Goal: Communication & Community: Answer question/provide support

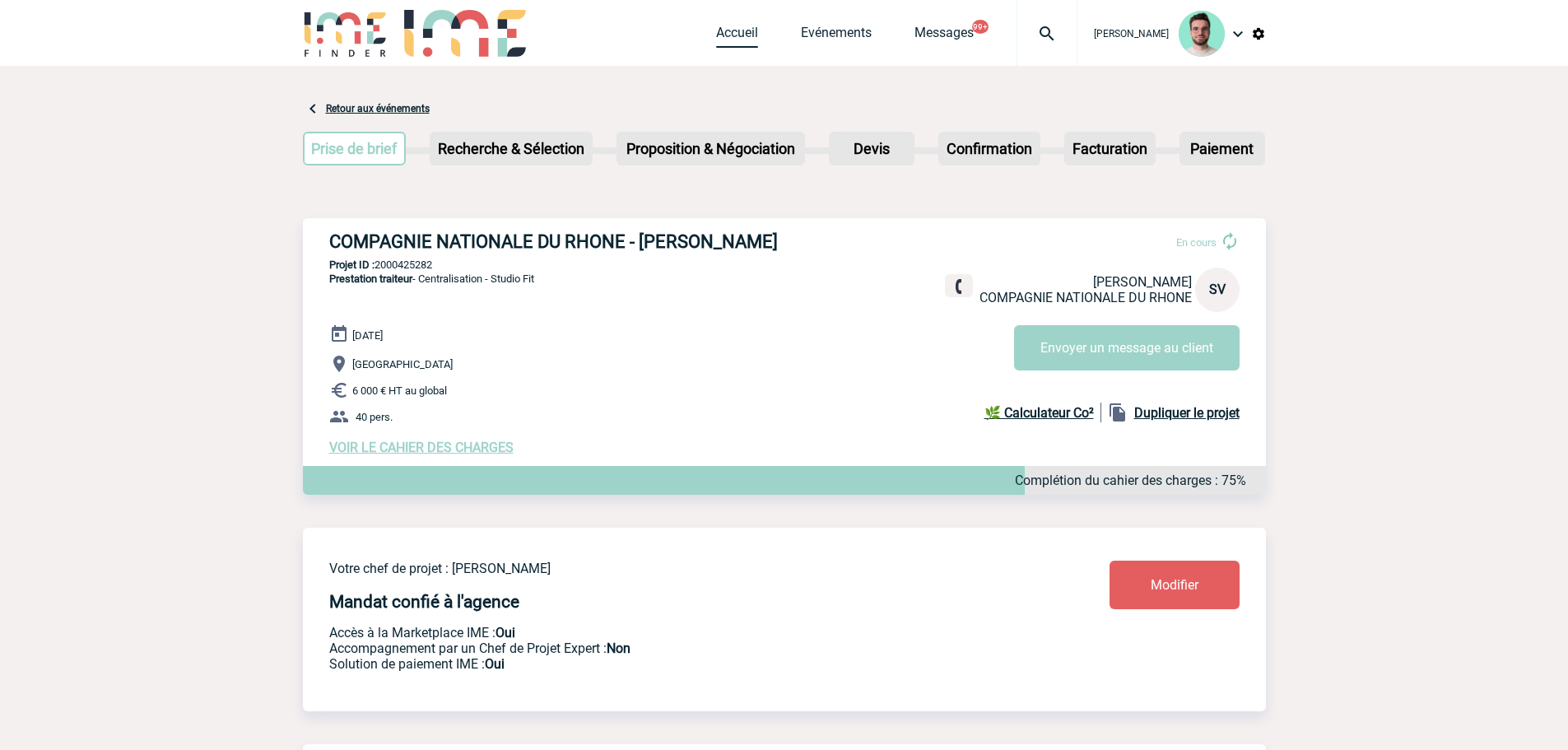
click at [735, 32] on link "Accueil" at bounding box center [737, 36] width 42 height 23
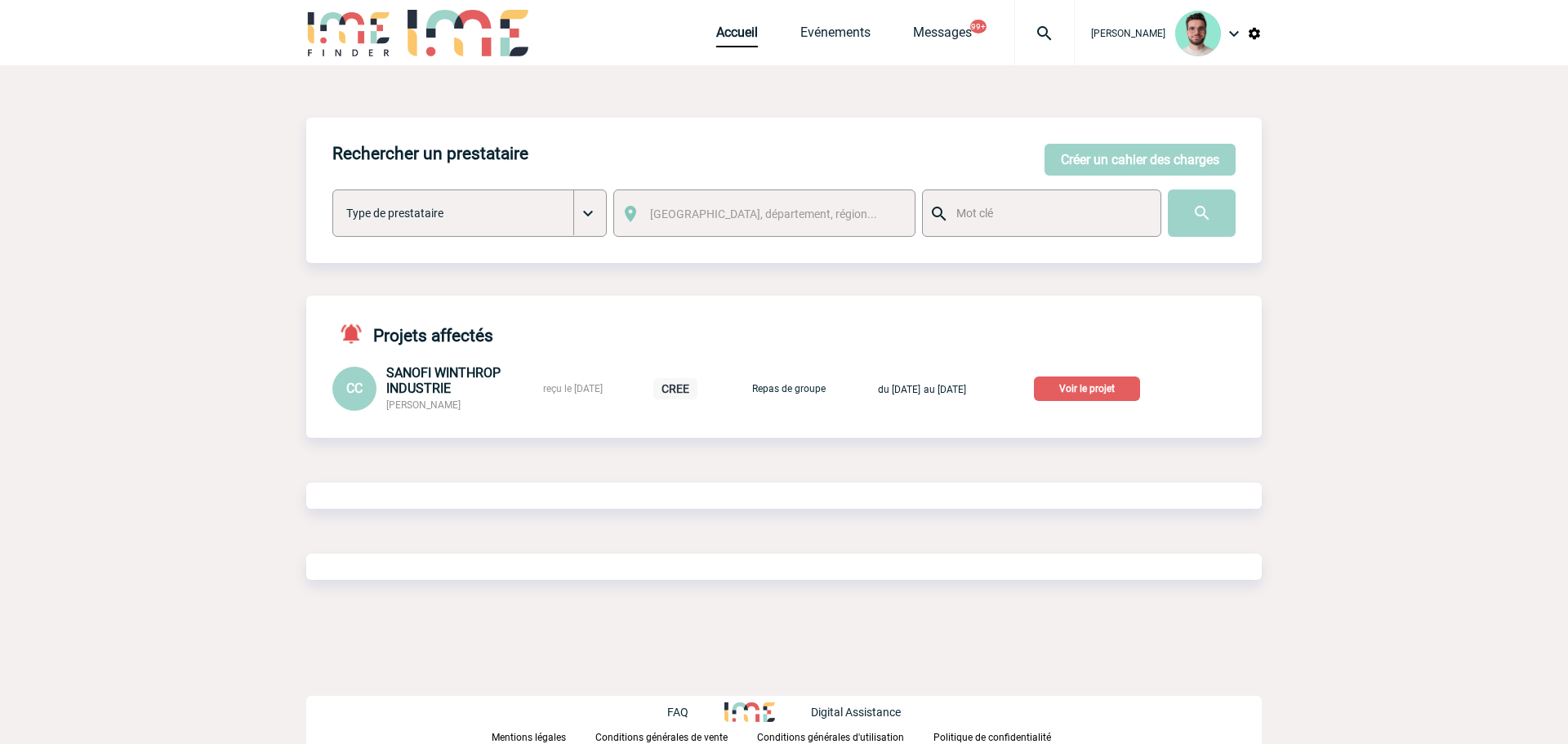
click at [1034, 39] on img at bounding box center [1045, 33] width 59 height 19
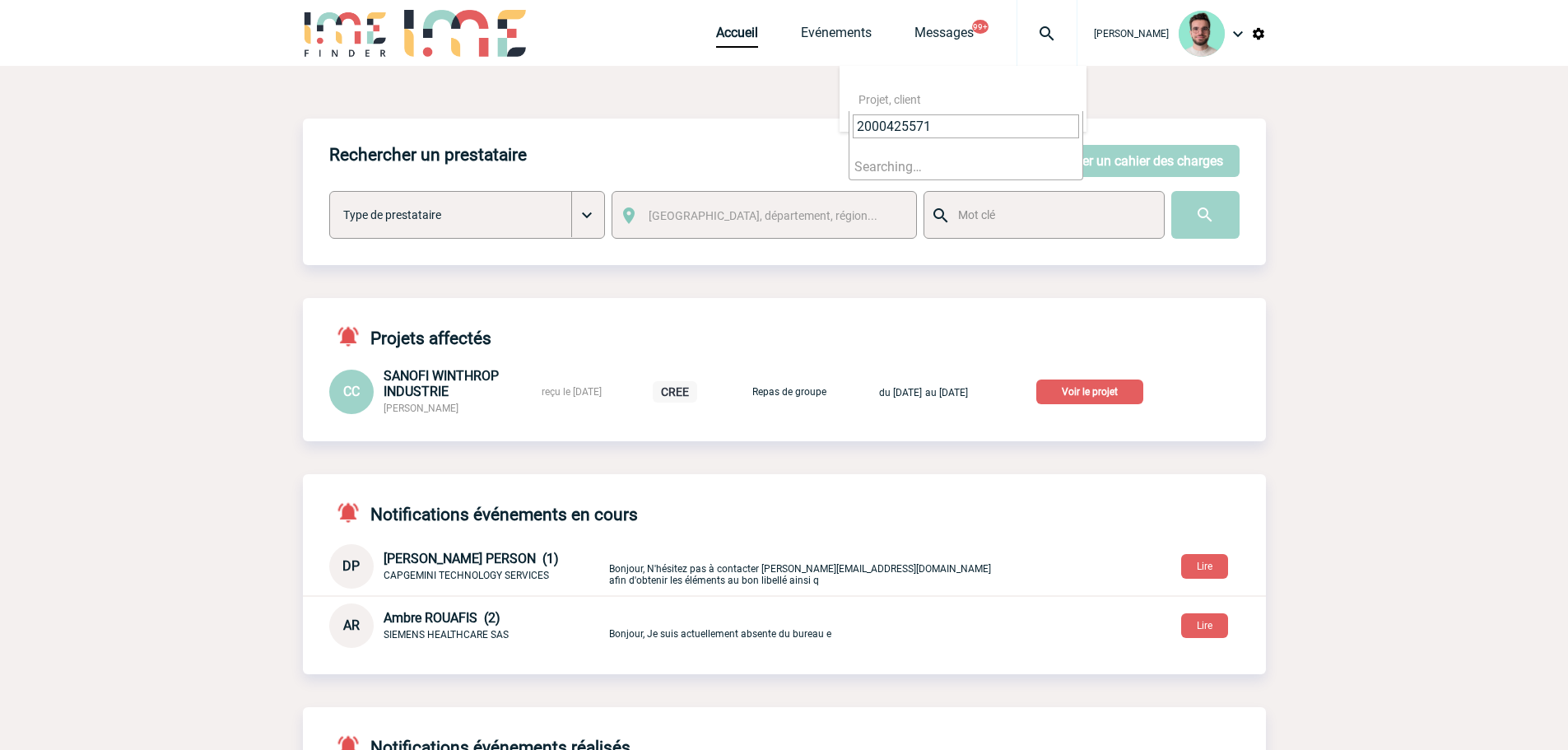
type input "2000425571"
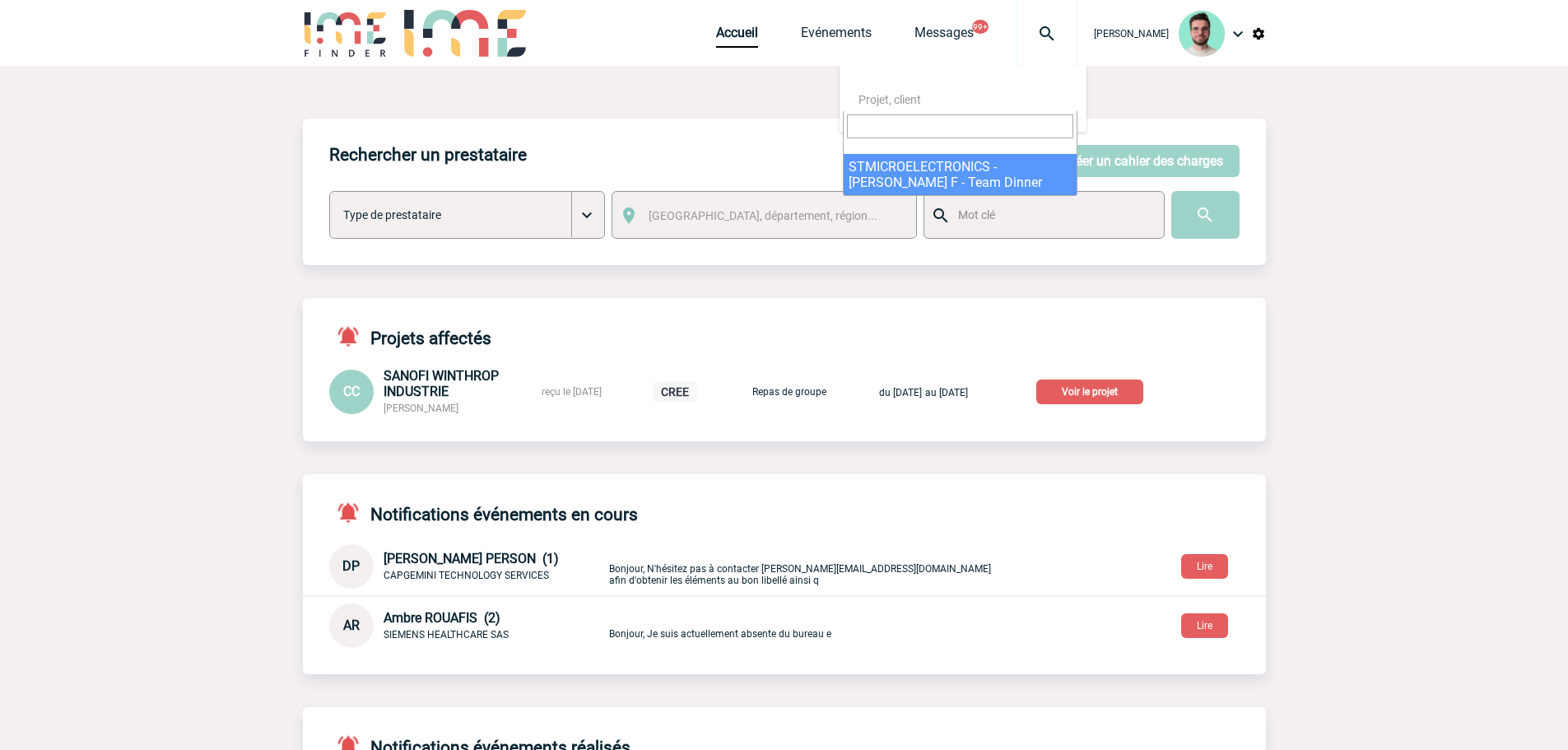
select select "25072"
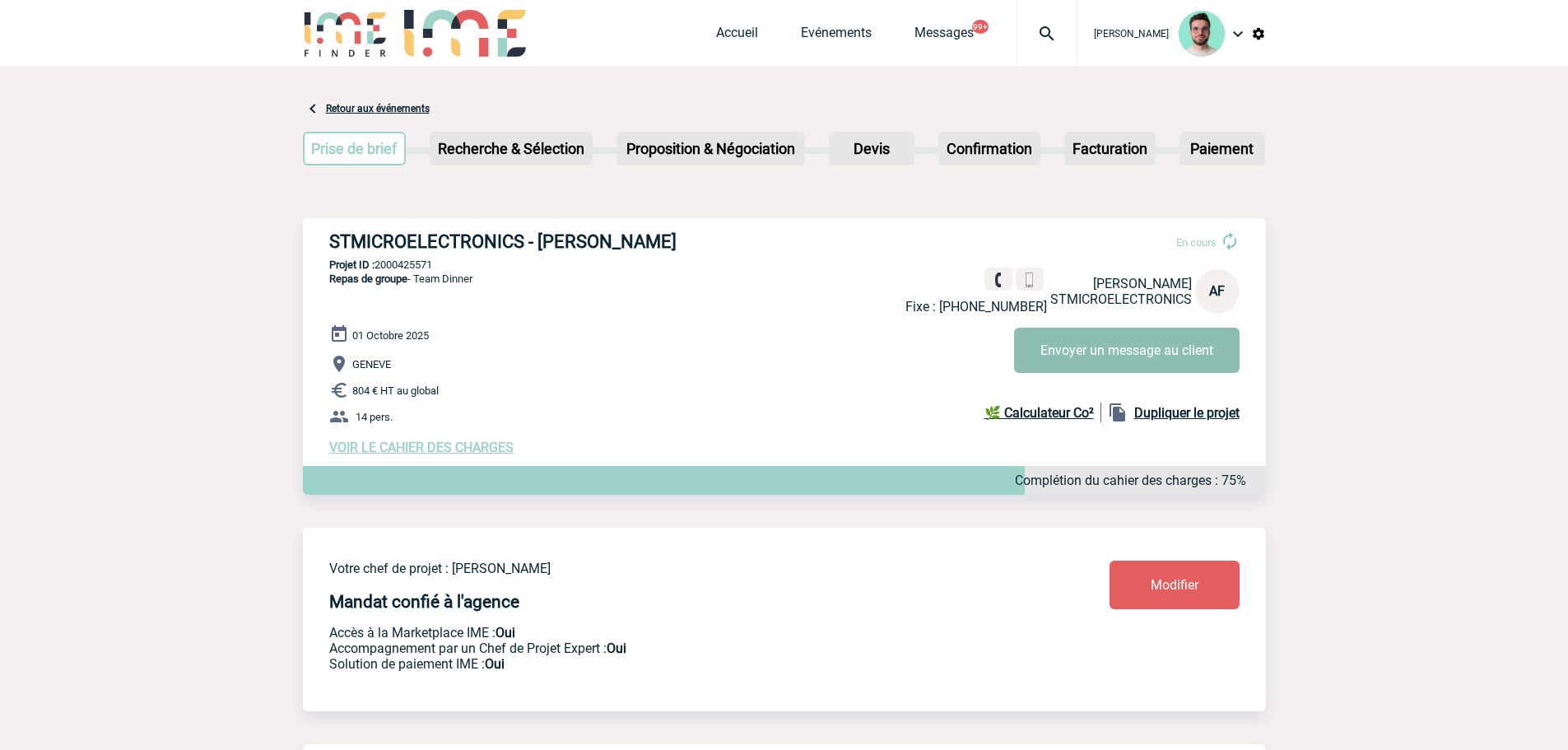
click at [1045, 352] on button "Envoyer un message au client" at bounding box center [1126, 350] width 226 height 45
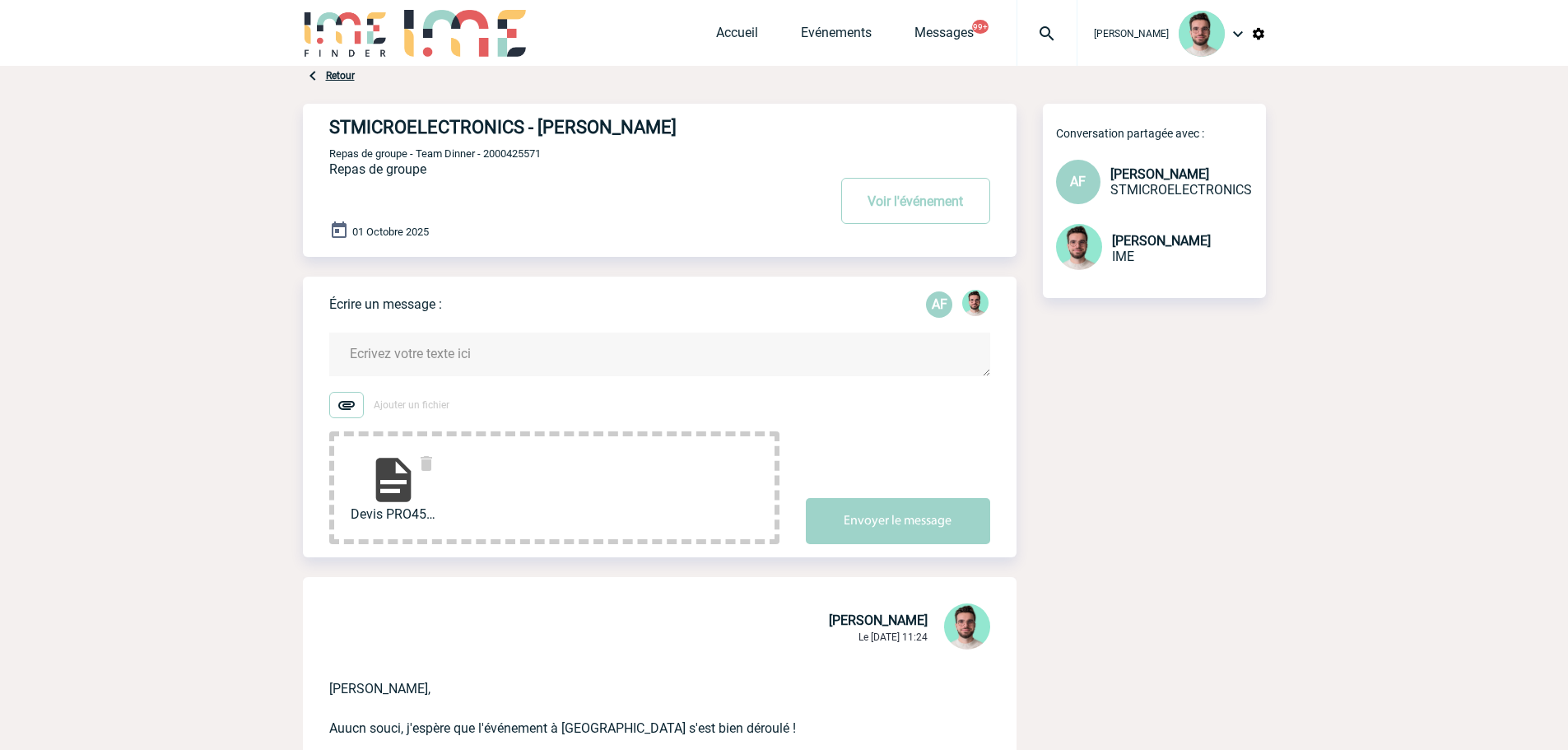
click at [499, 370] on textarea at bounding box center [659, 354] width 661 height 43
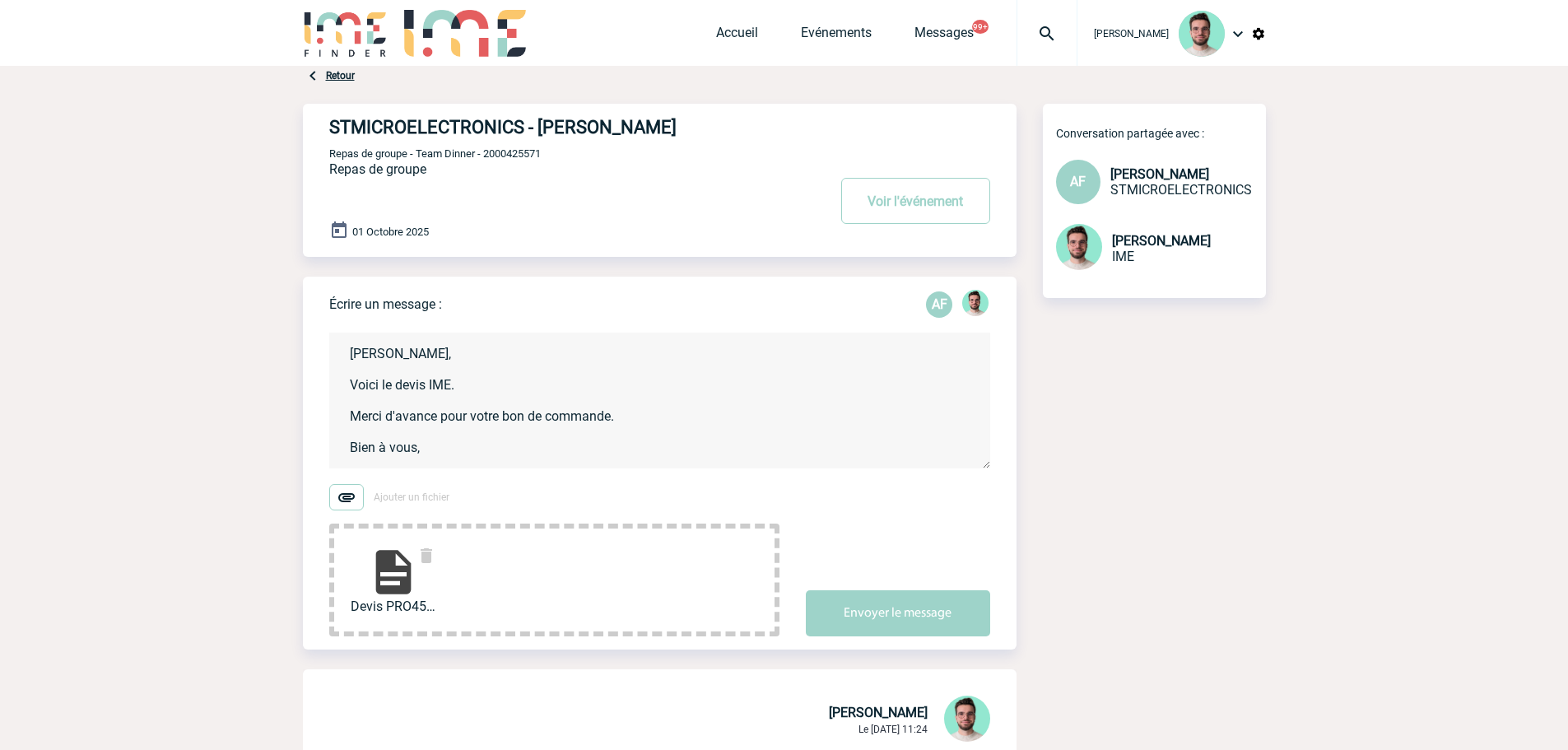
scroll to position [3, 0]
type textarea "Aline, Voici le devis IME. Merci d'avance pour votre bon de commande. Bien à vo…"
click at [948, 633] on button "Envoyer le message" at bounding box center [898, 614] width 184 height 46
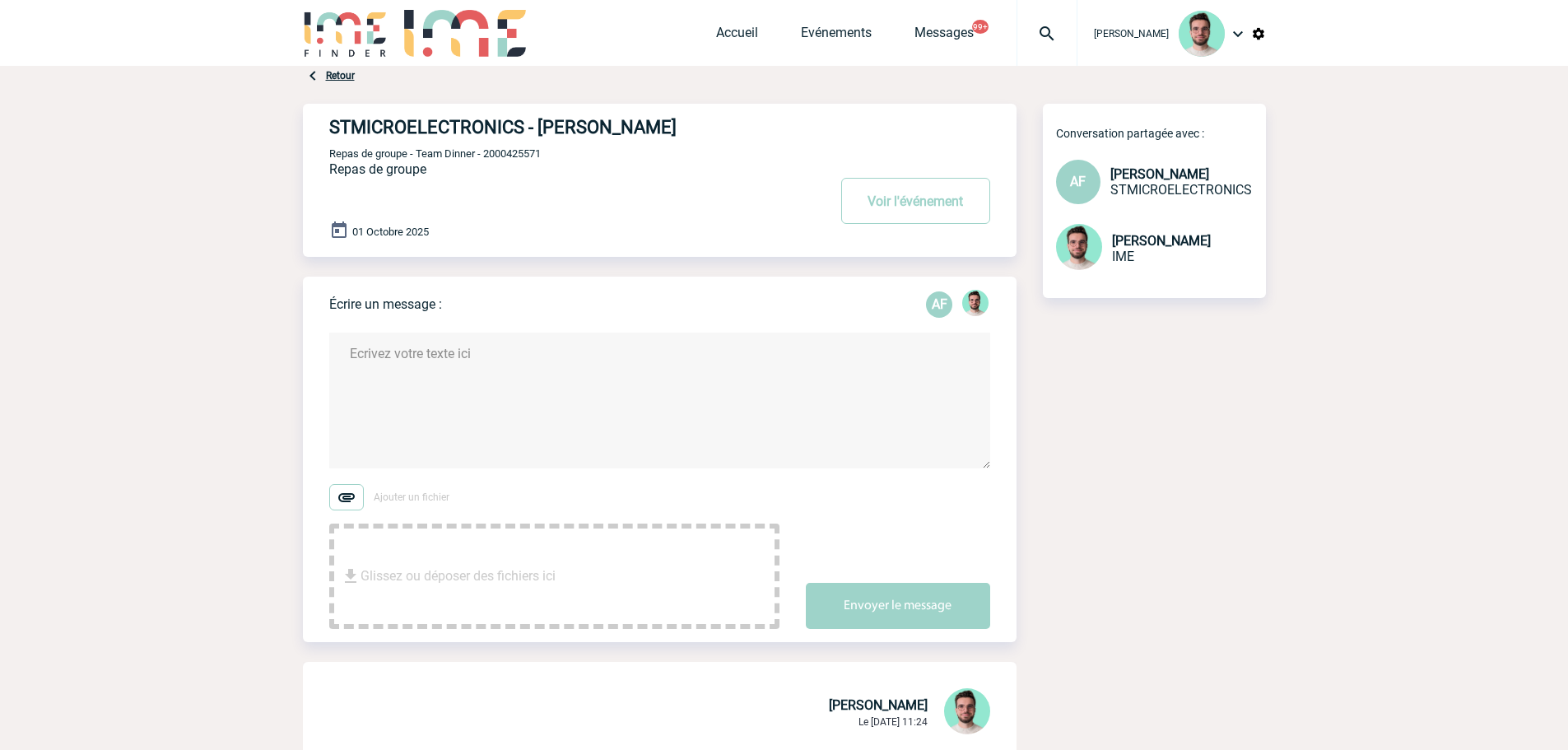
scroll to position [0, 0]
click at [1054, 38] on img at bounding box center [1047, 33] width 60 height 20
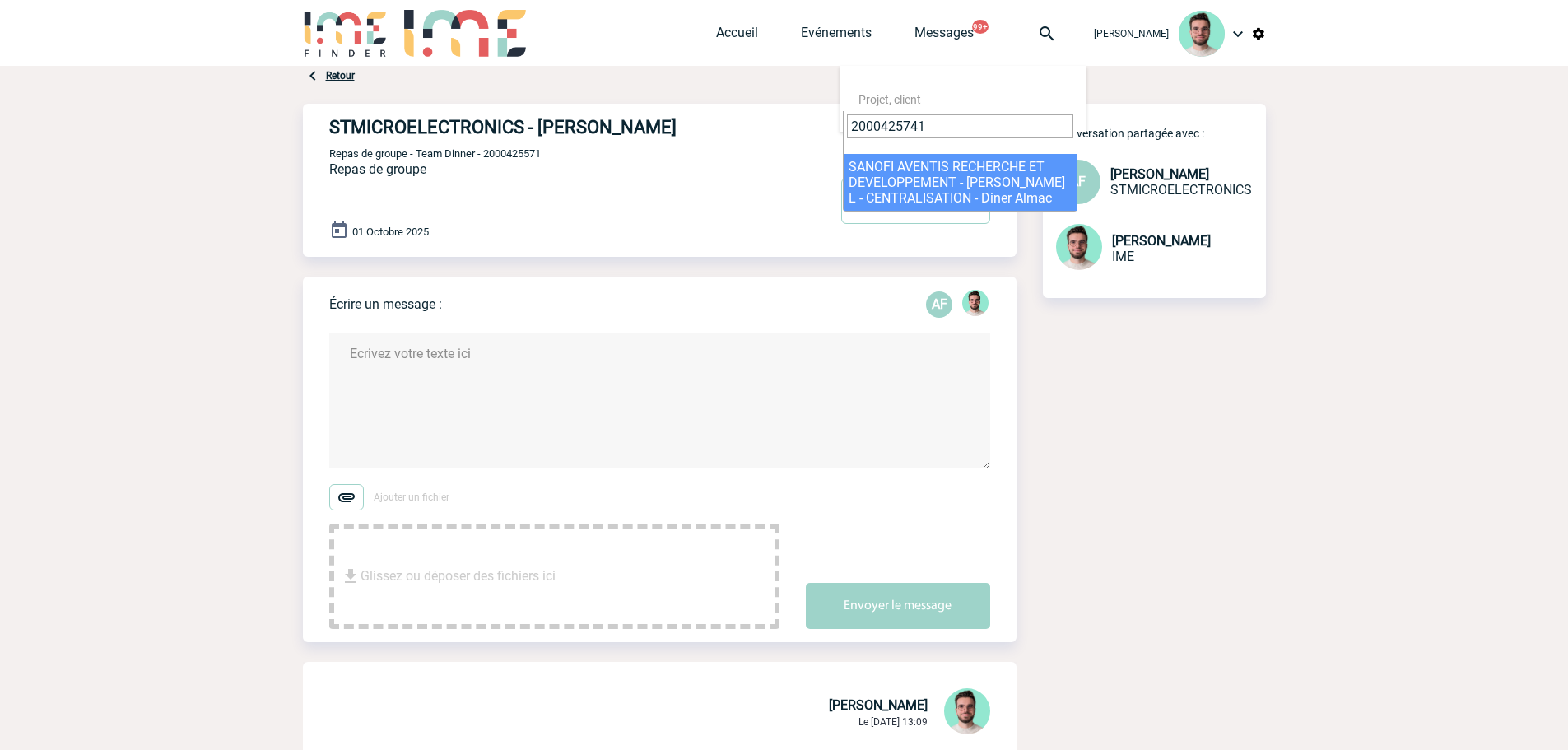
type input "2000425741"
select select "25242"
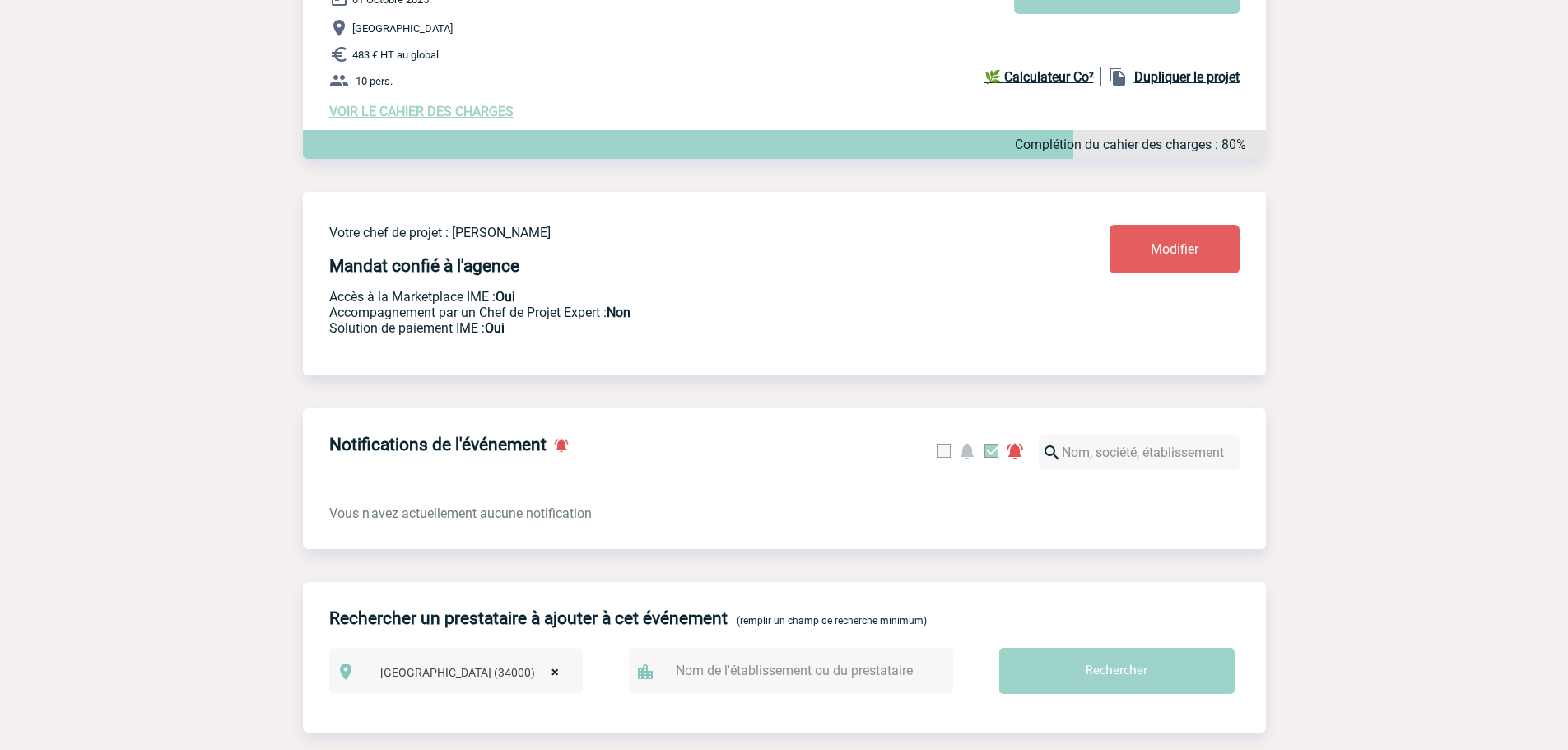
scroll to position [164, 0]
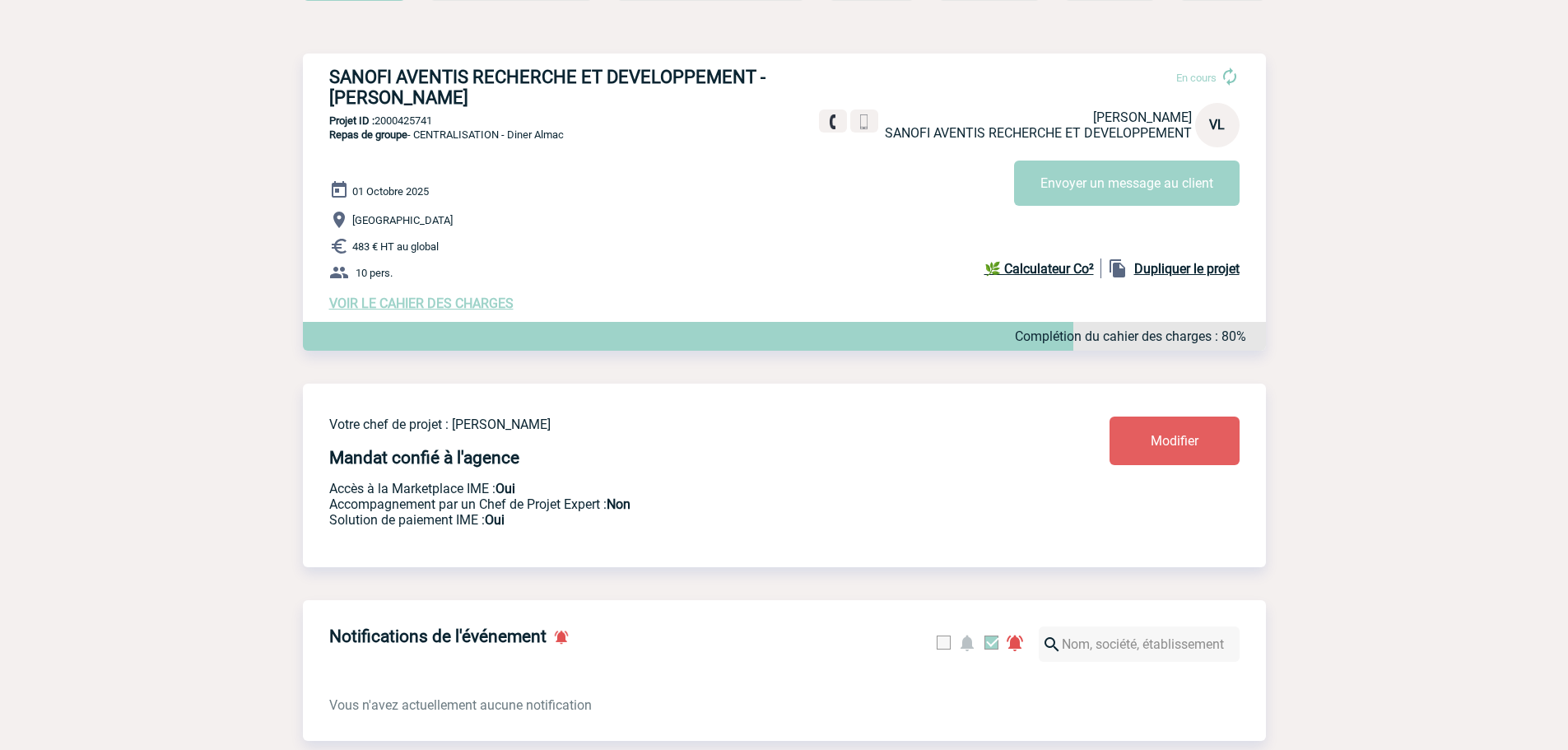
click at [426, 118] on div "SANOFI AVENTIS RECHERCHE ET DEVELOPPEMENT - Valérie LOURS En cours Valérie LOUR…" at bounding box center [784, 189] width 962 height 271
copy p "2000425741"
click at [1078, 192] on button "Envoyer un message au client" at bounding box center [1126, 182] width 226 height 45
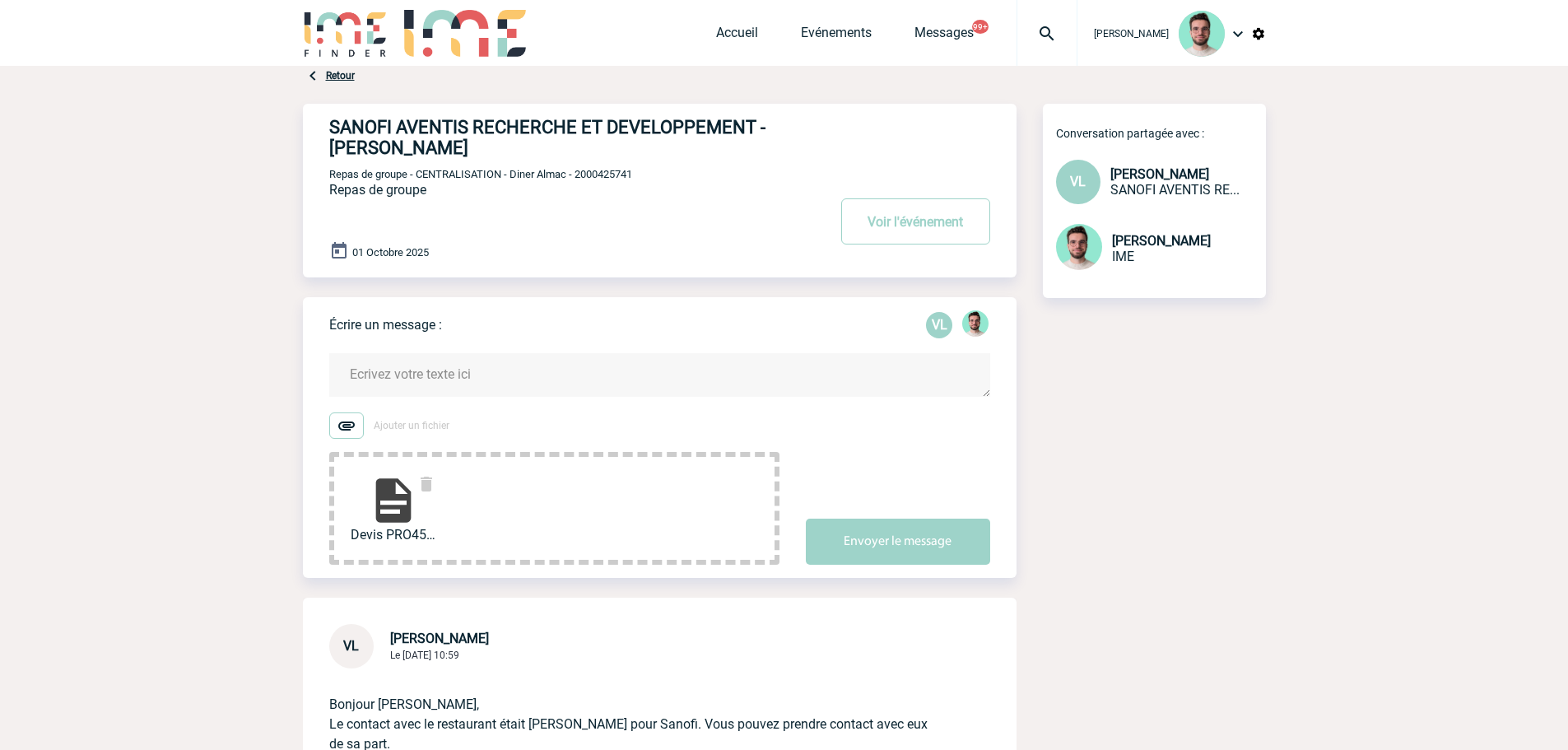
click at [504, 376] on textarea at bounding box center [659, 374] width 661 height 43
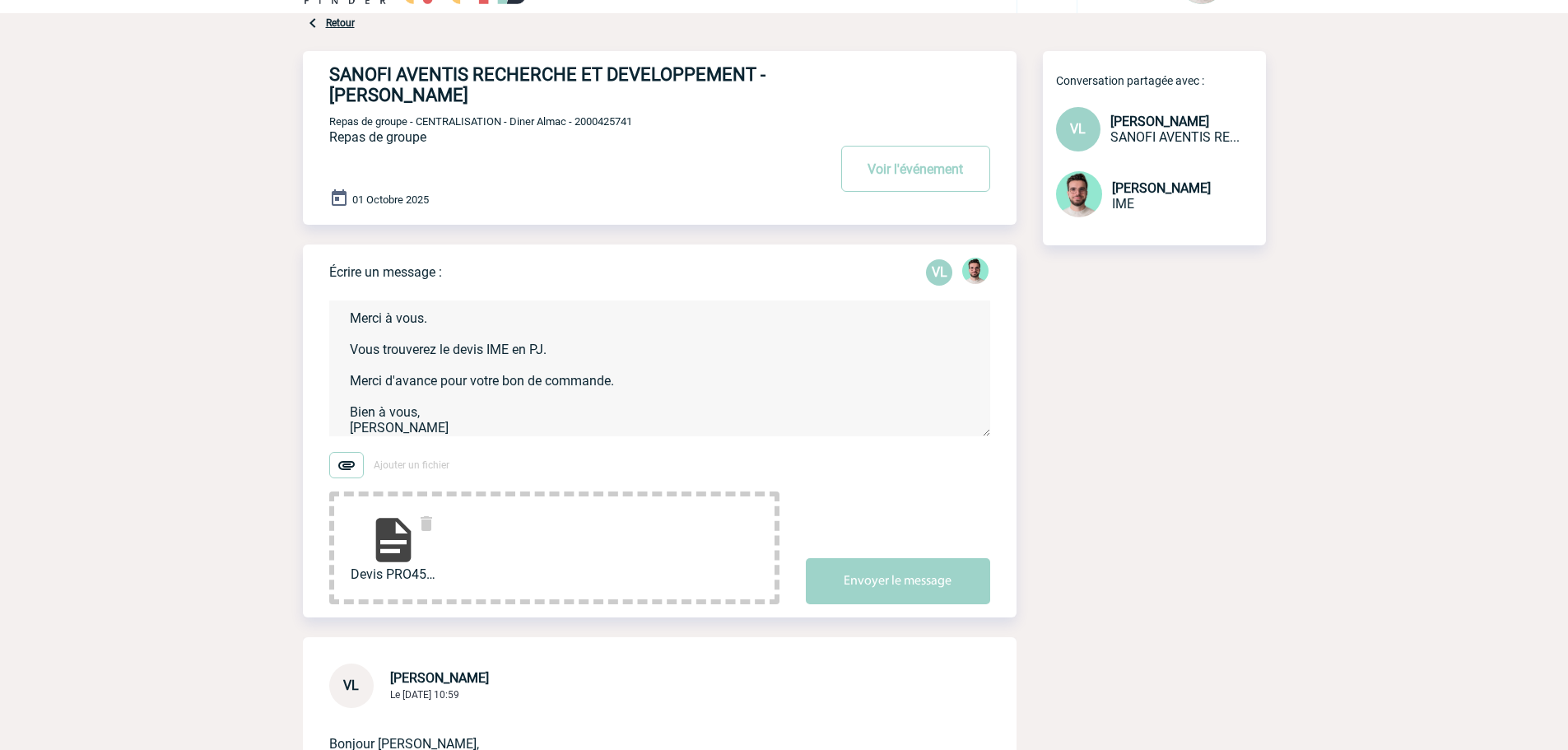
scroll to position [83, 0]
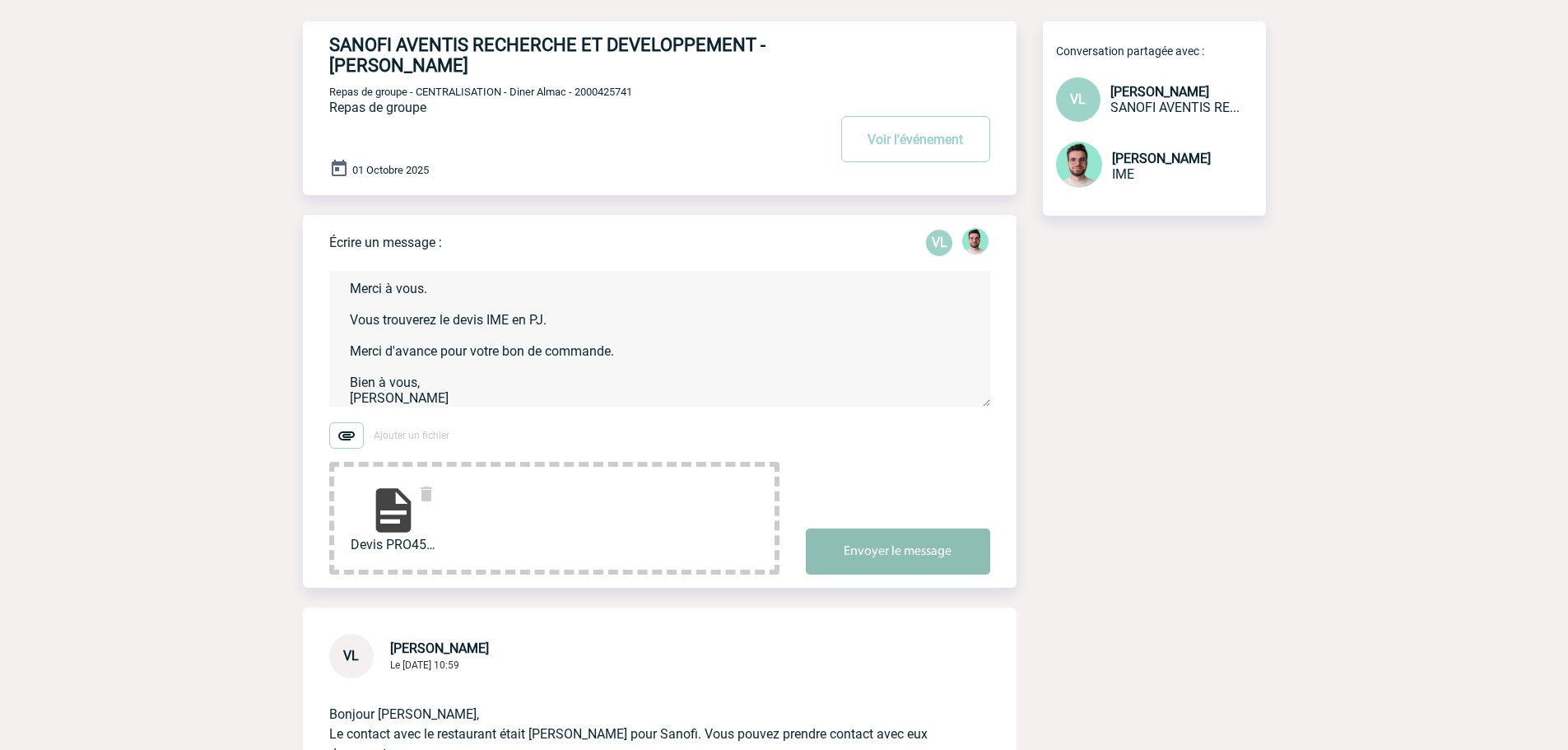
type textarea "Valérie, Merci à vous. Vous trouverez le devis IME en PJ. Merci d'avance pour v…"
click at [879, 562] on button "Envoyer le message" at bounding box center [898, 551] width 184 height 46
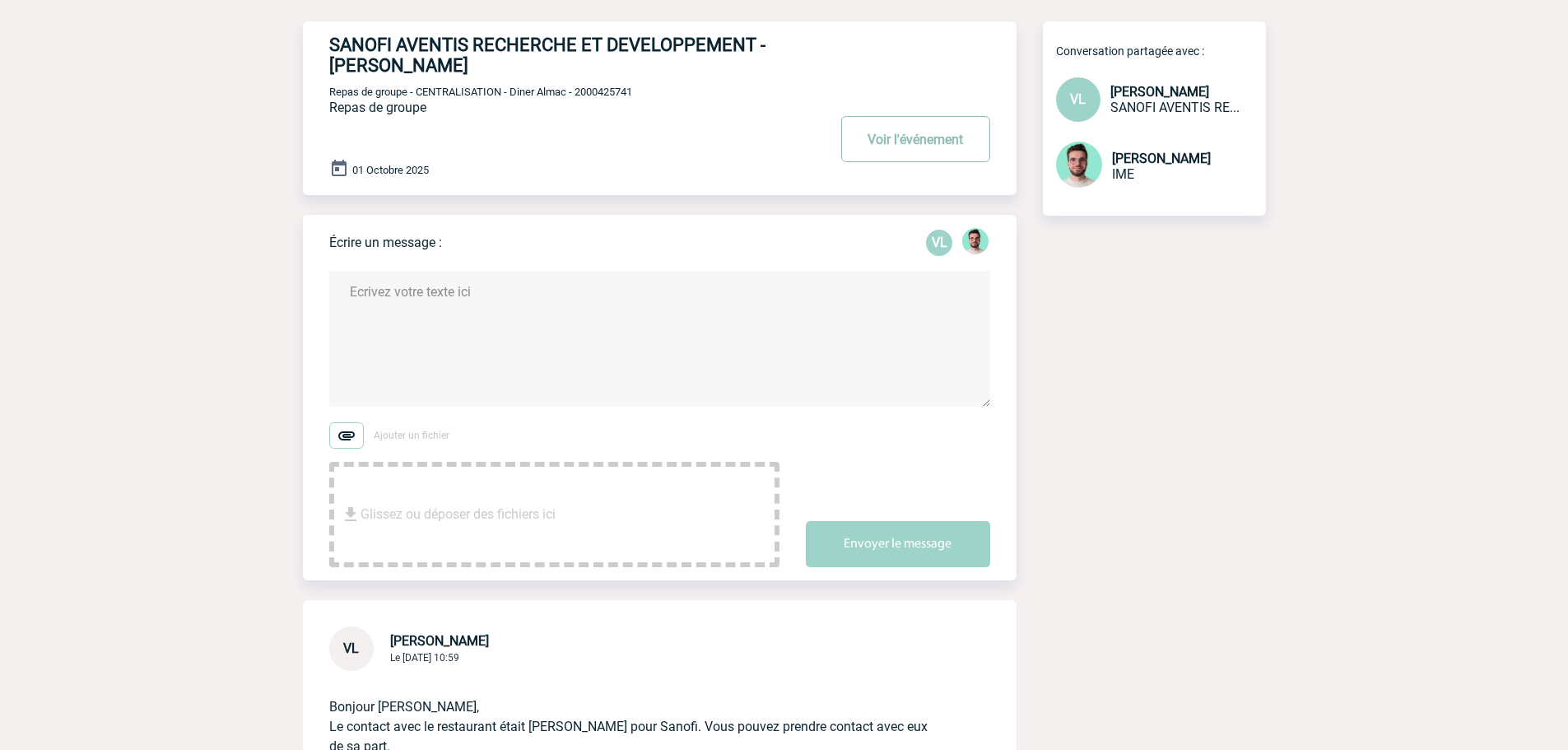
scroll to position [0, 0]
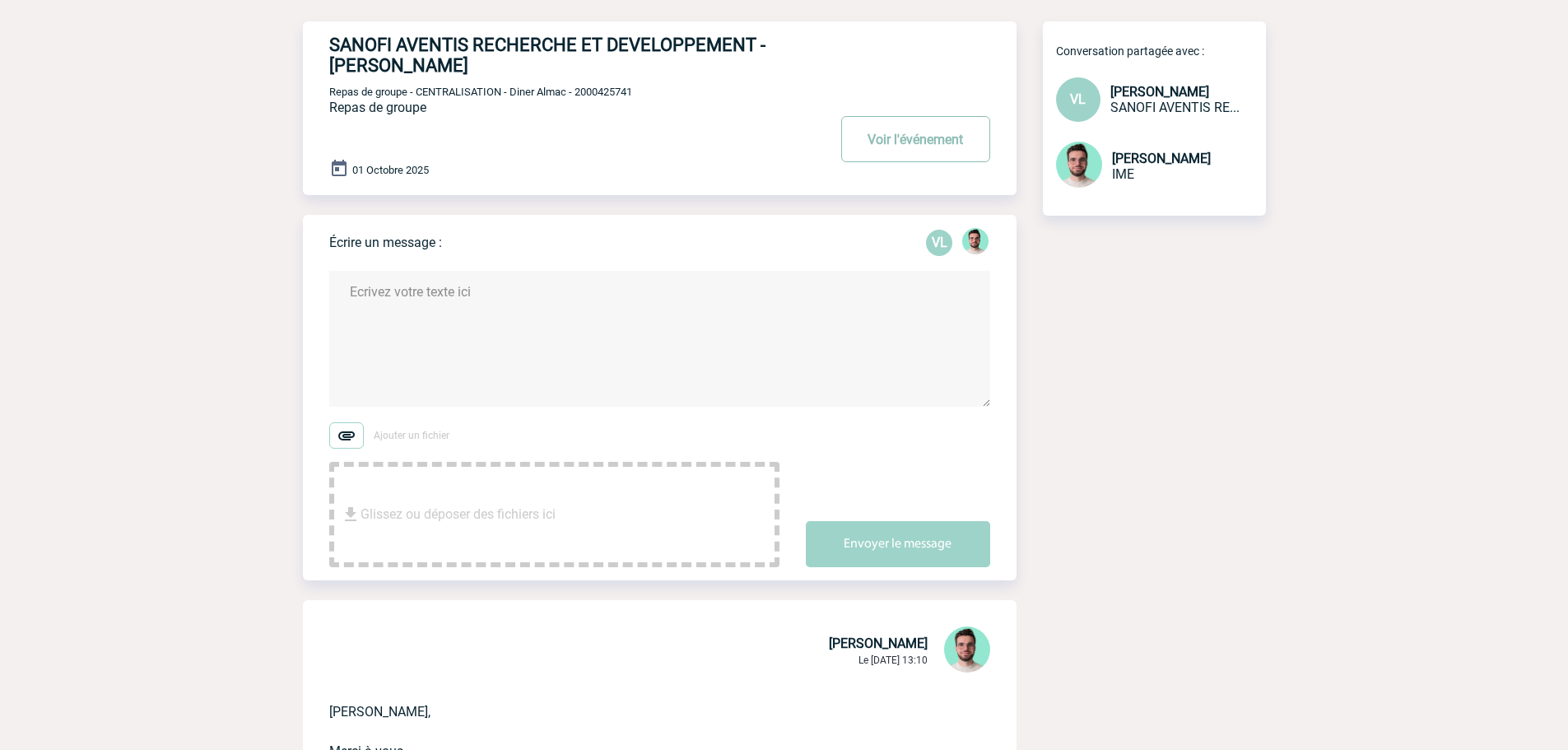
click at [921, 149] on button "Voir l'événement" at bounding box center [915, 139] width 149 height 46
click at [610, 98] on span "Repas de groupe - CENTRALISATION - Diner Almac - 2000425741" at bounding box center [480, 91] width 303 height 12
copy span "2000425741"
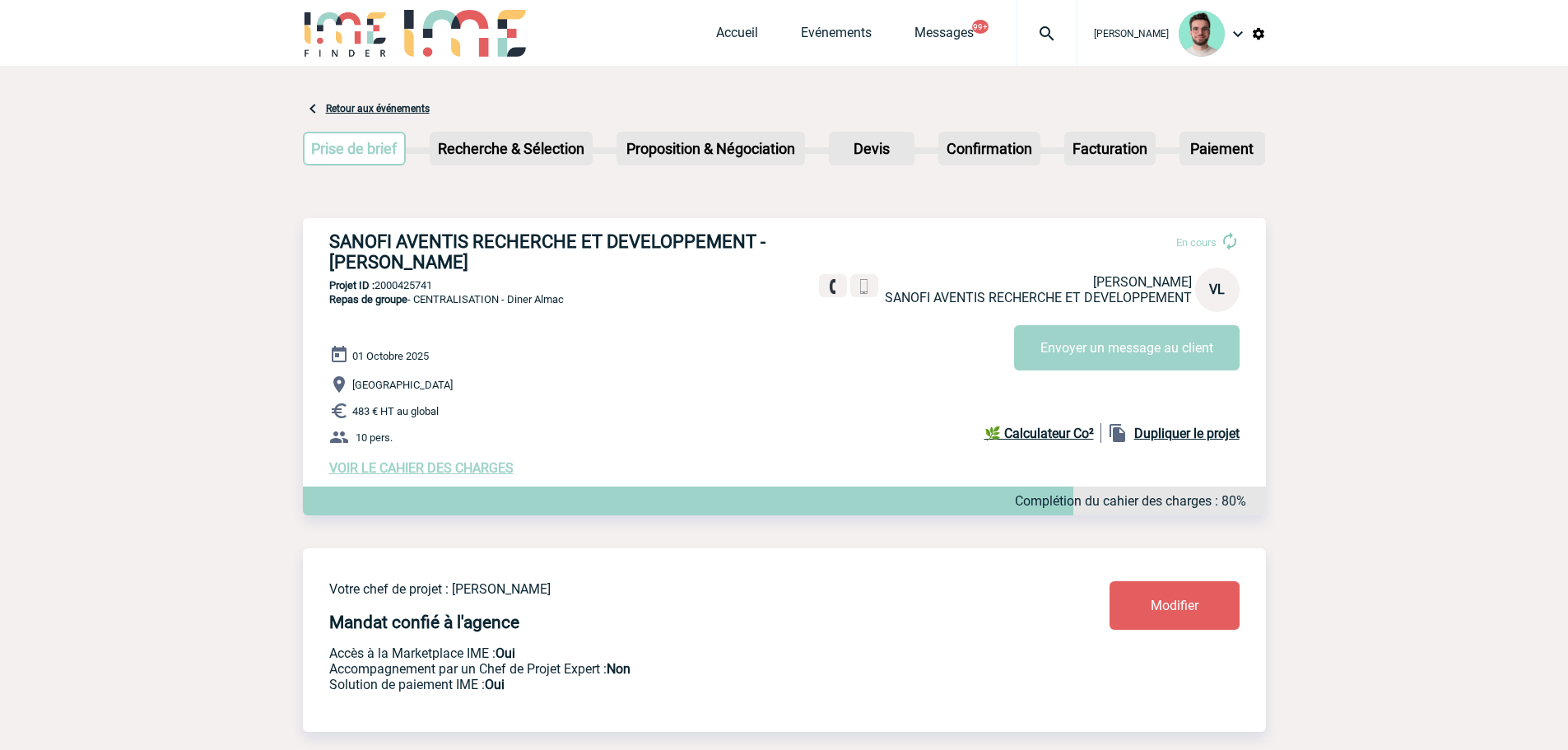
click at [1053, 42] on img at bounding box center [1047, 33] width 60 height 20
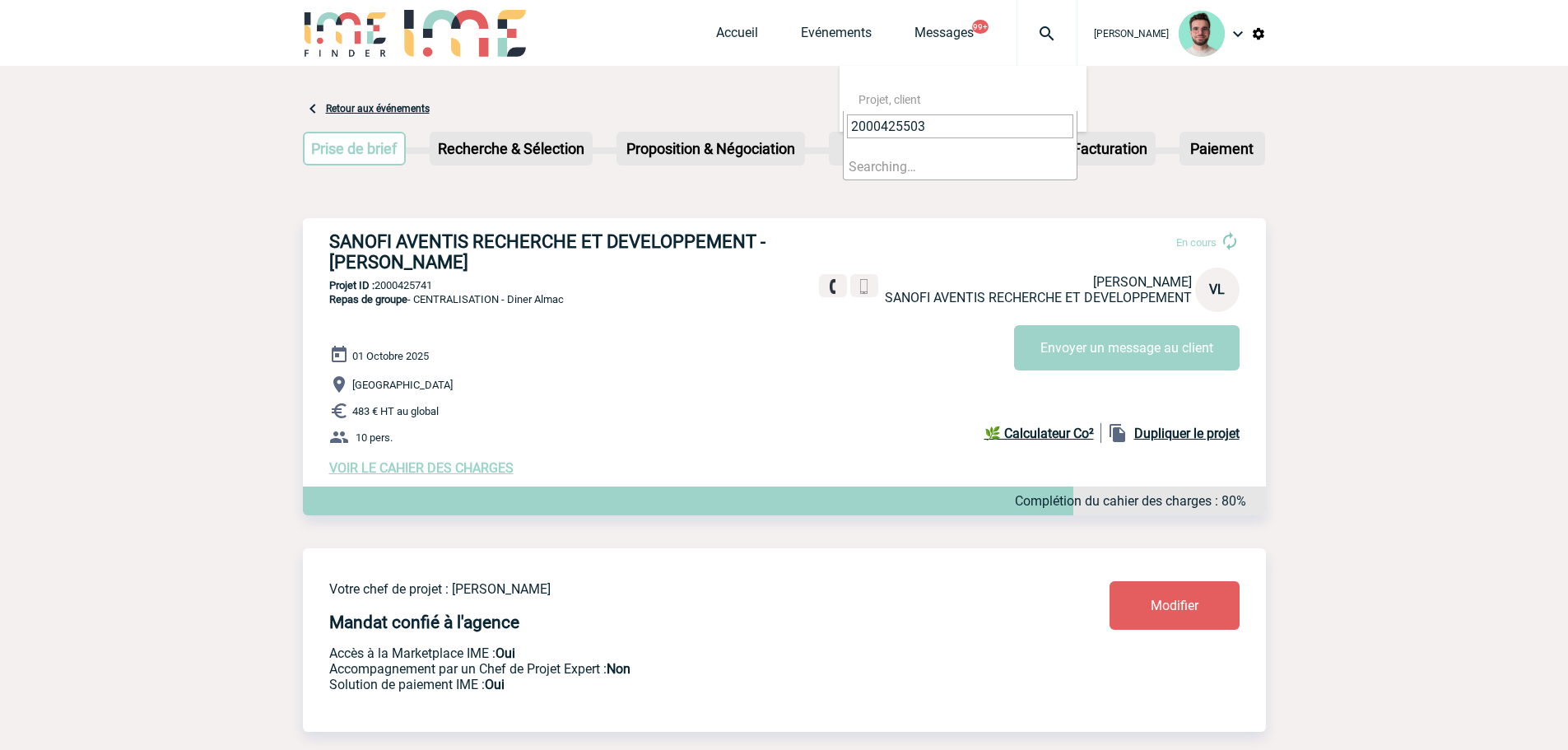
type input "2000425503"
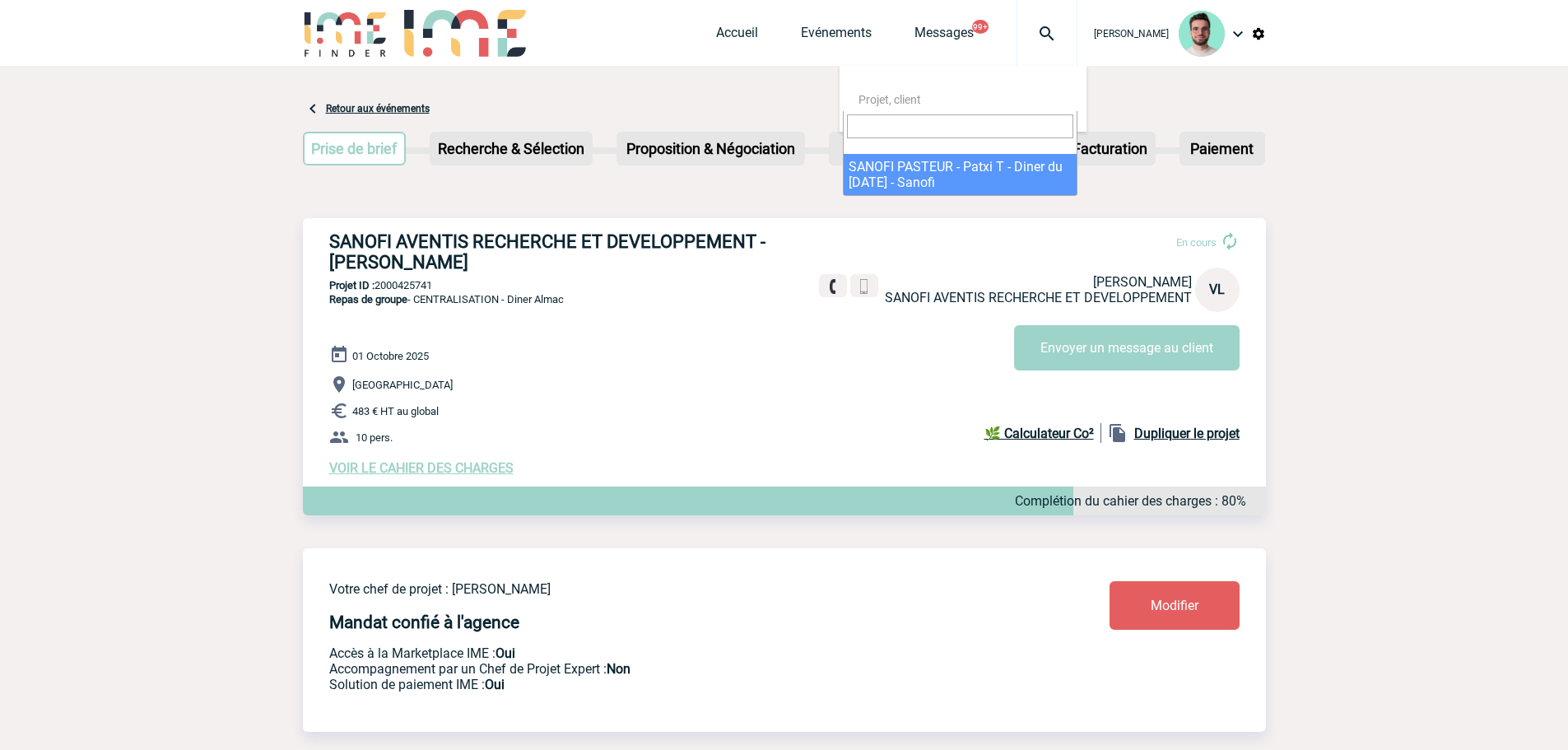
select select "25004"
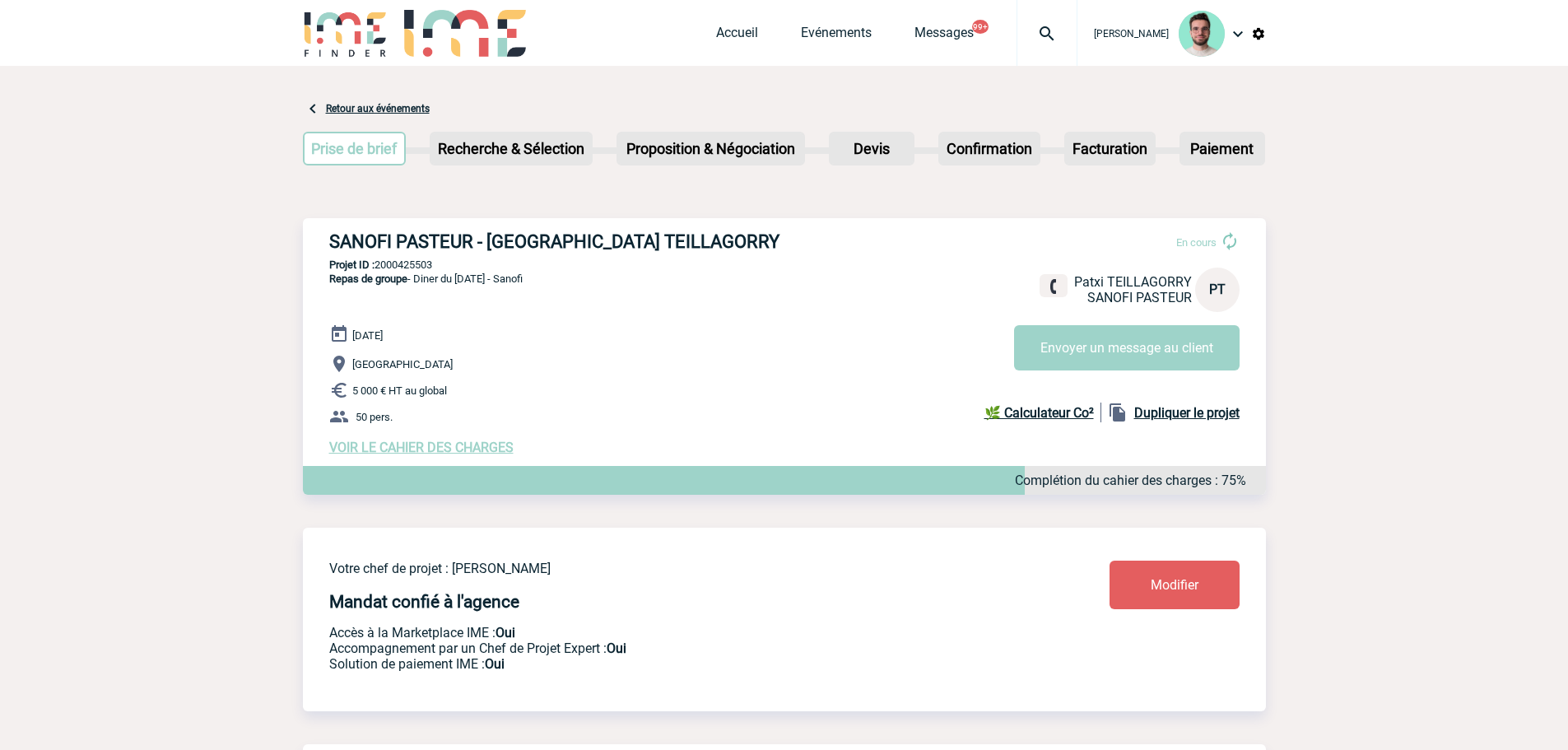
click at [409, 256] on div "SANOFI PASTEUR - Patxi TEILLAGORRY En cours Patxi TEILLAGORRY SANOFI PASTEUR PT…" at bounding box center [784, 343] width 962 height 251
click at [408, 264] on p "Projet ID : 2000425503" at bounding box center [784, 264] width 962 height 12
copy p "2000425503"
click at [1054, 43] on div at bounding box center [1046, 32] width 60 height 66
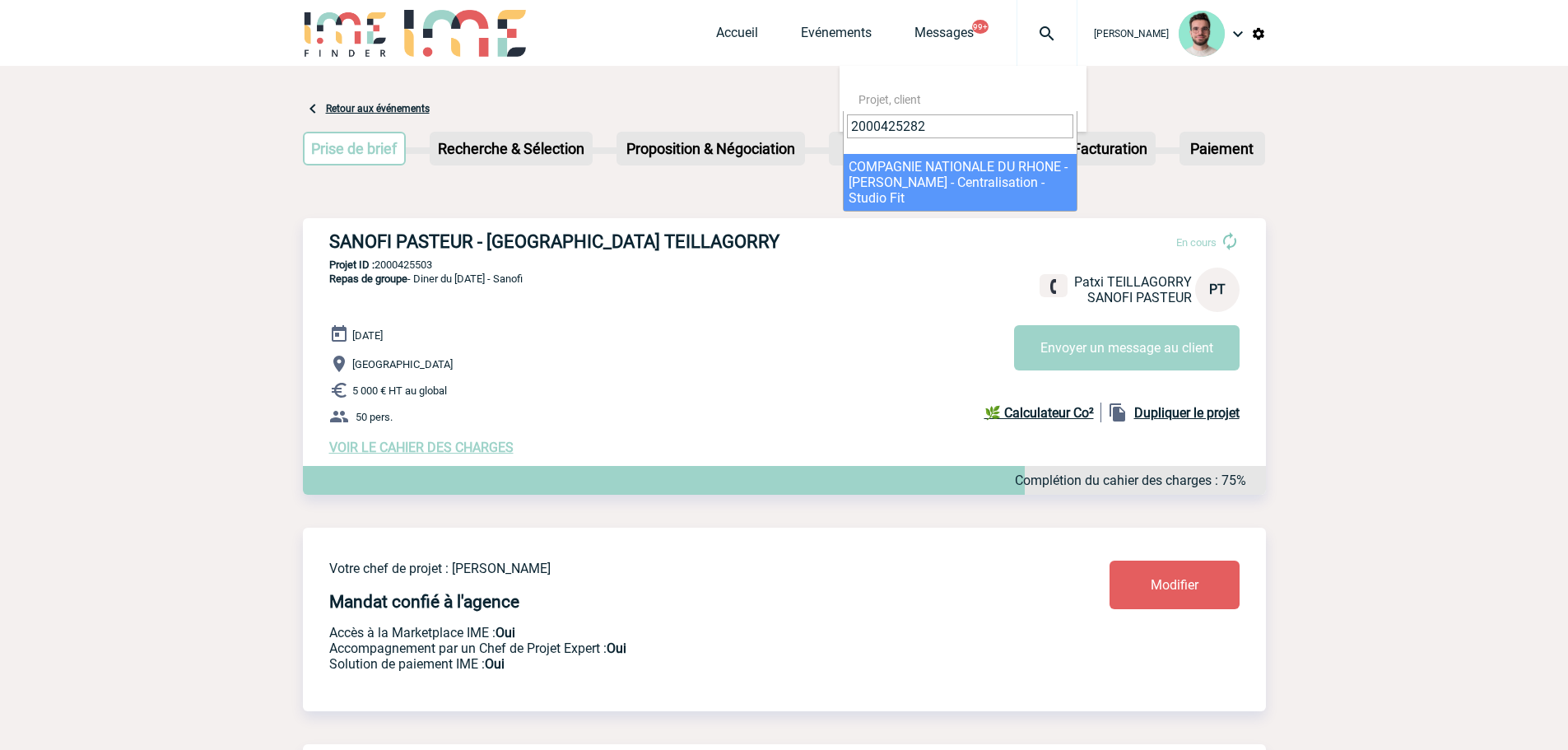
type input "2000425282"
select select "24783"
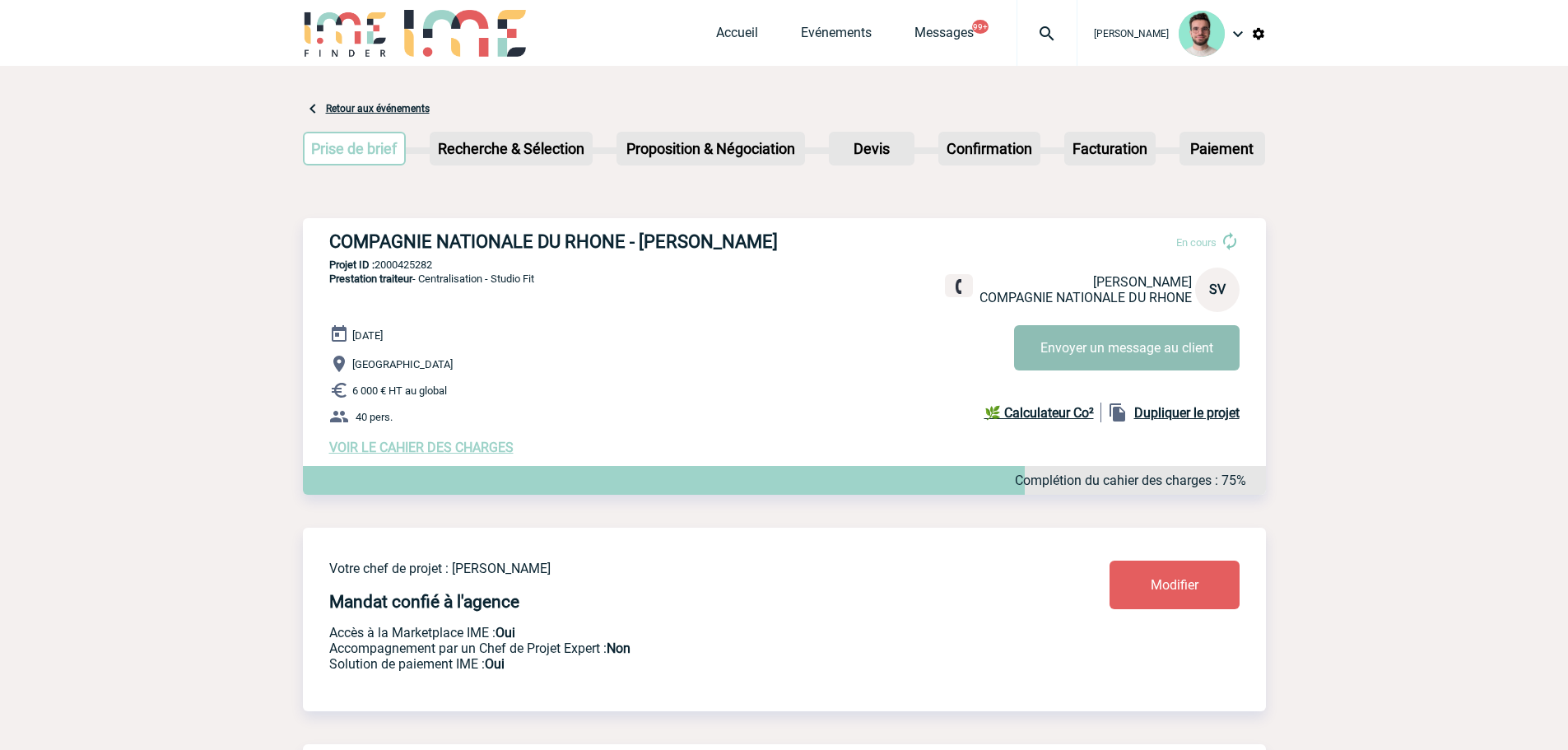
click at [1127, 364] on button "Envoyer un message au client" at bounding box center [1126, 348] width 226 height 45
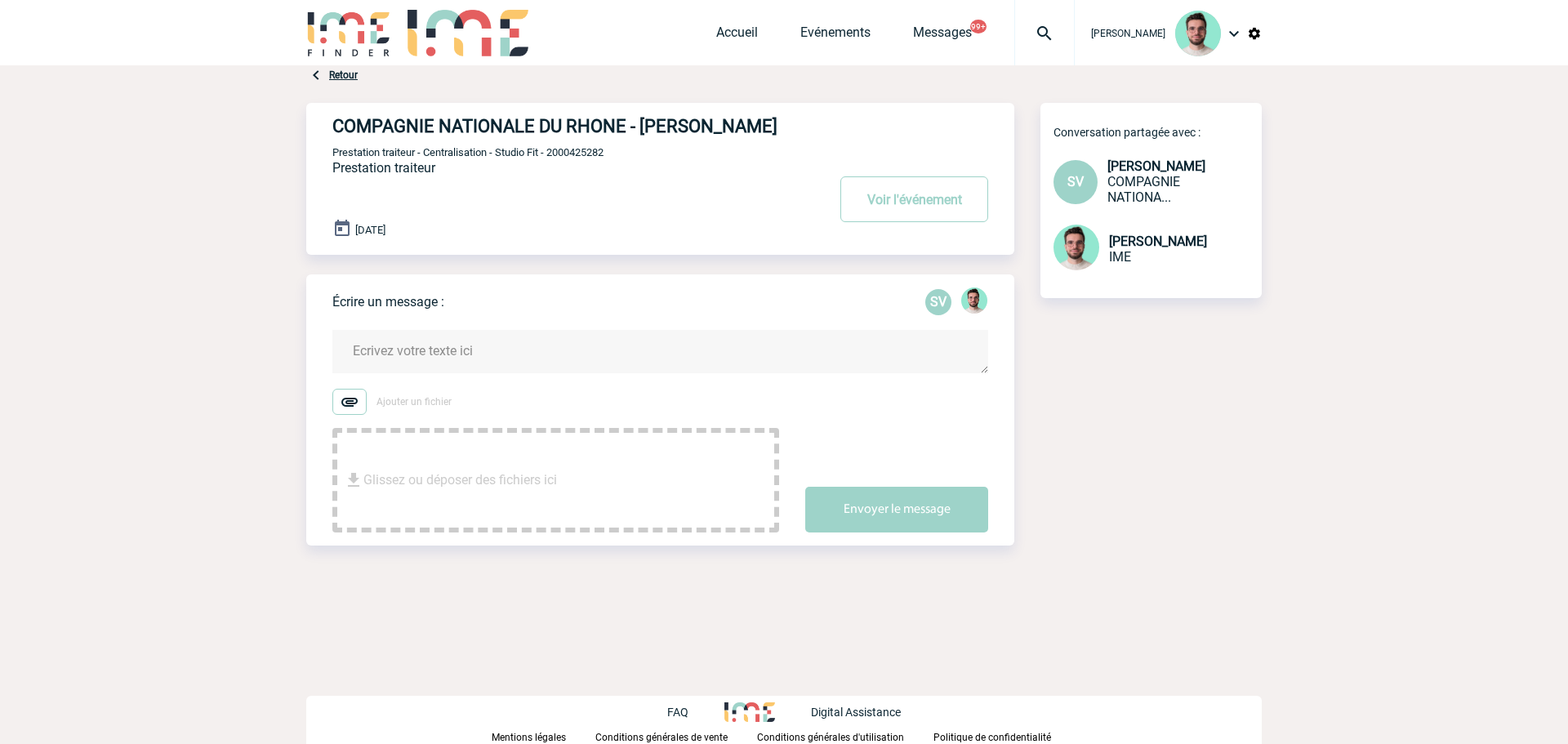
click at [573, 158] on span "Prestation traiteur - Centralisation - Studio Fit - 2000425282" at bounding box center [467, 152] width 271 height 12
copy span "2000425282"
click at [932, 222] on button "Voir l'événement" at bounding box center [914, 200] width 148 height 46
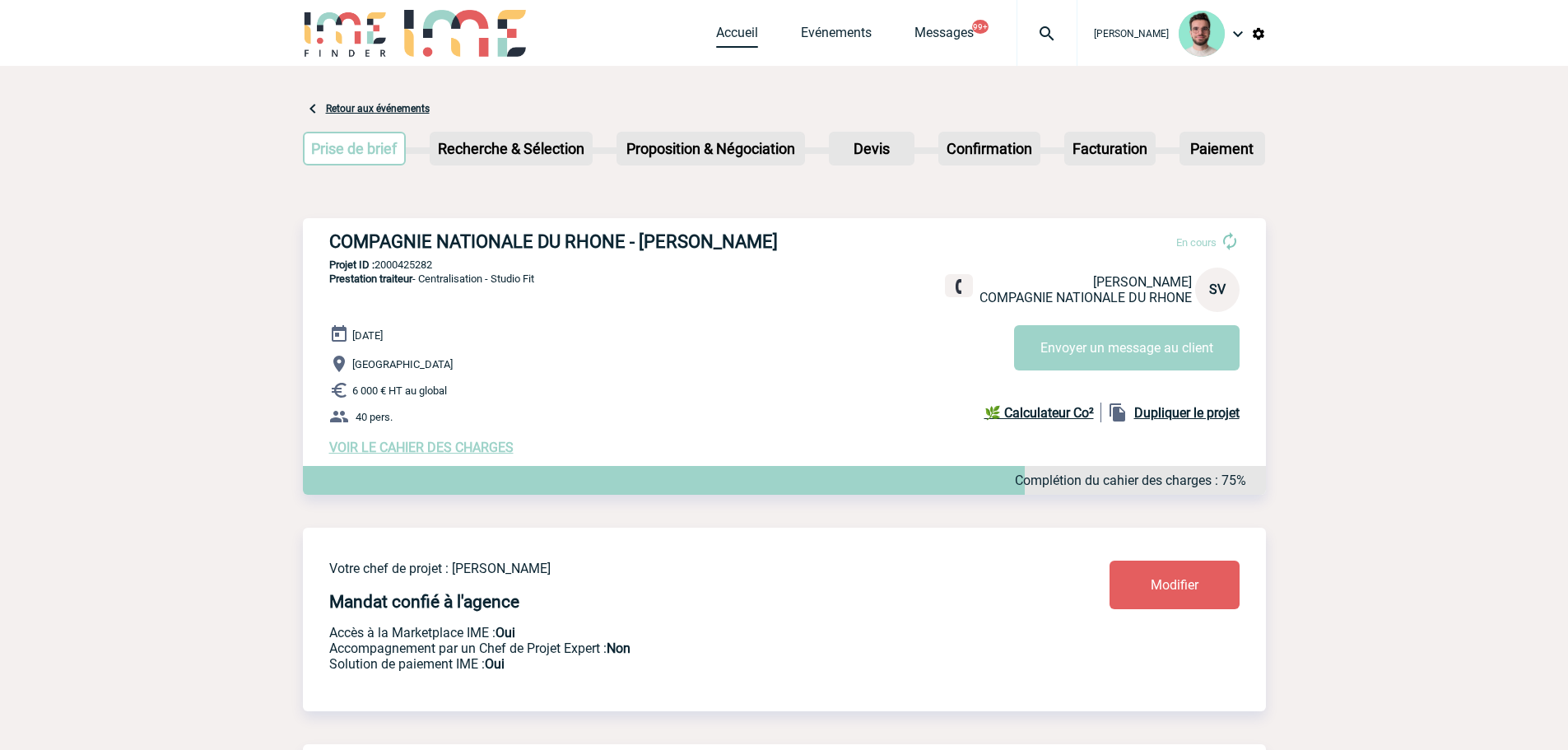
click at [725, 26] on link "Accueil" at bounding box center [737, 36] width 42 height 23
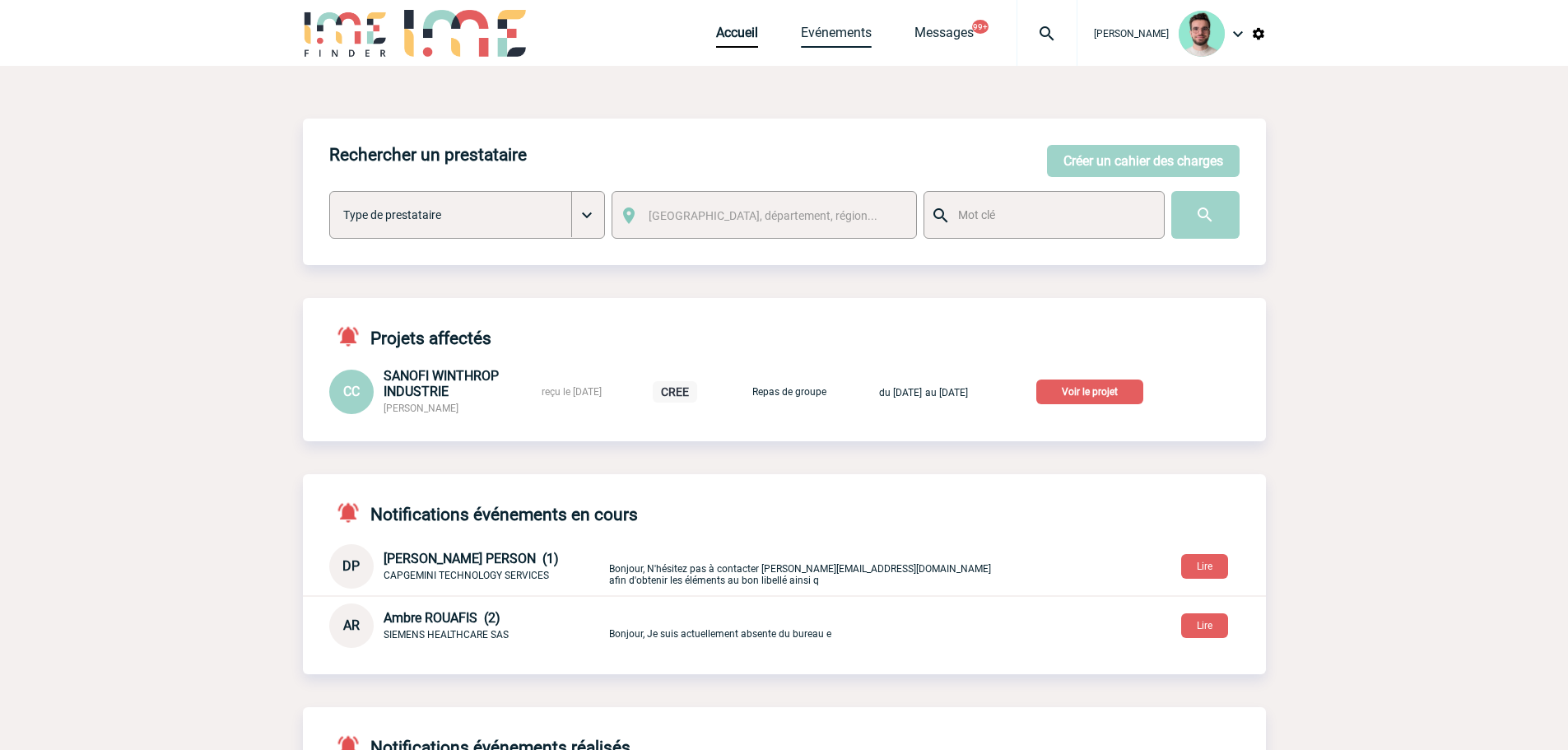
click at [824, 44] on link "Evénements" at bounding box center [836, 36] width 71 height 23
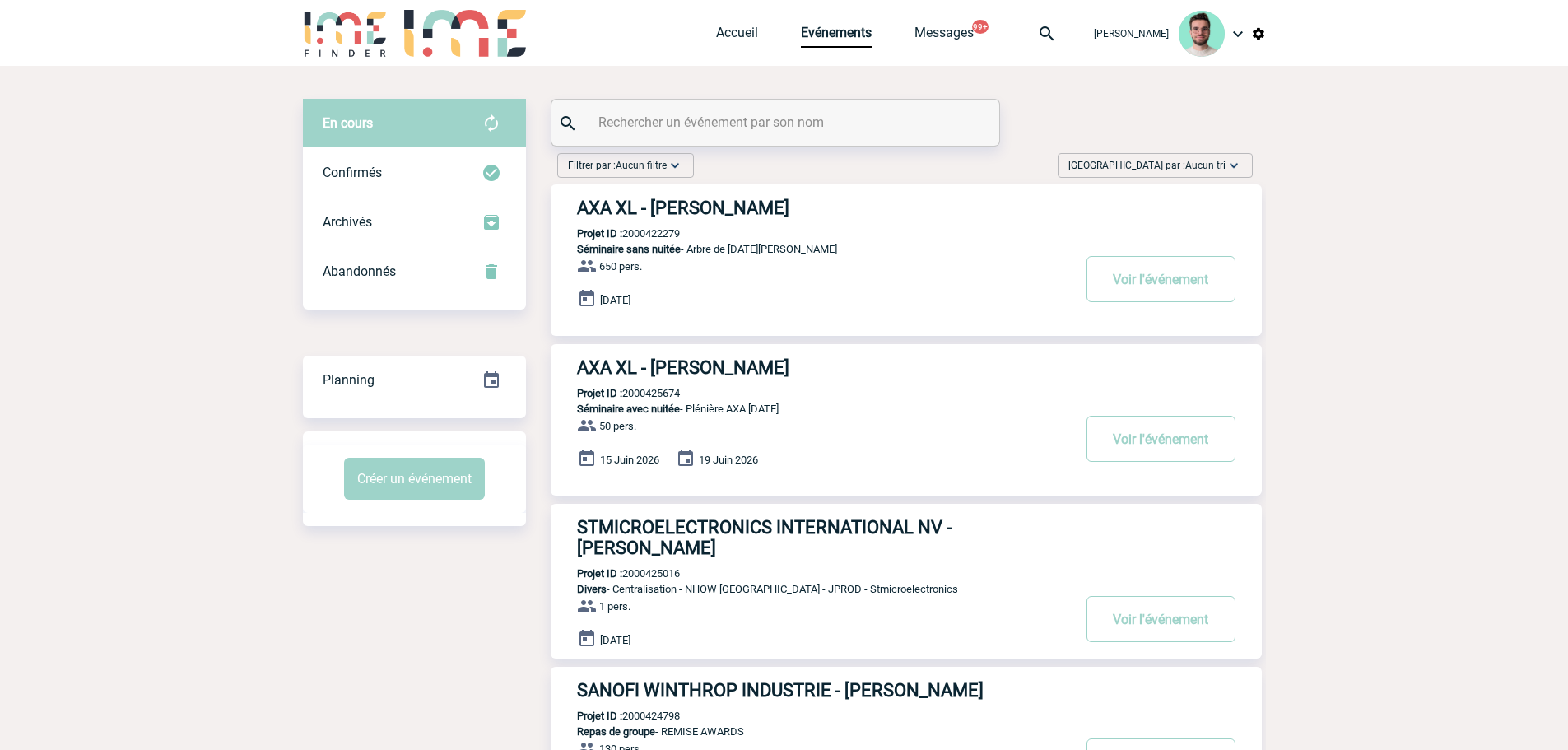
click at [698, 108] on div at bounding box center [775, 123] width 448 height 46
click at [690, 114] on input "text" at bounding box center [778, 122] width 366 height 24
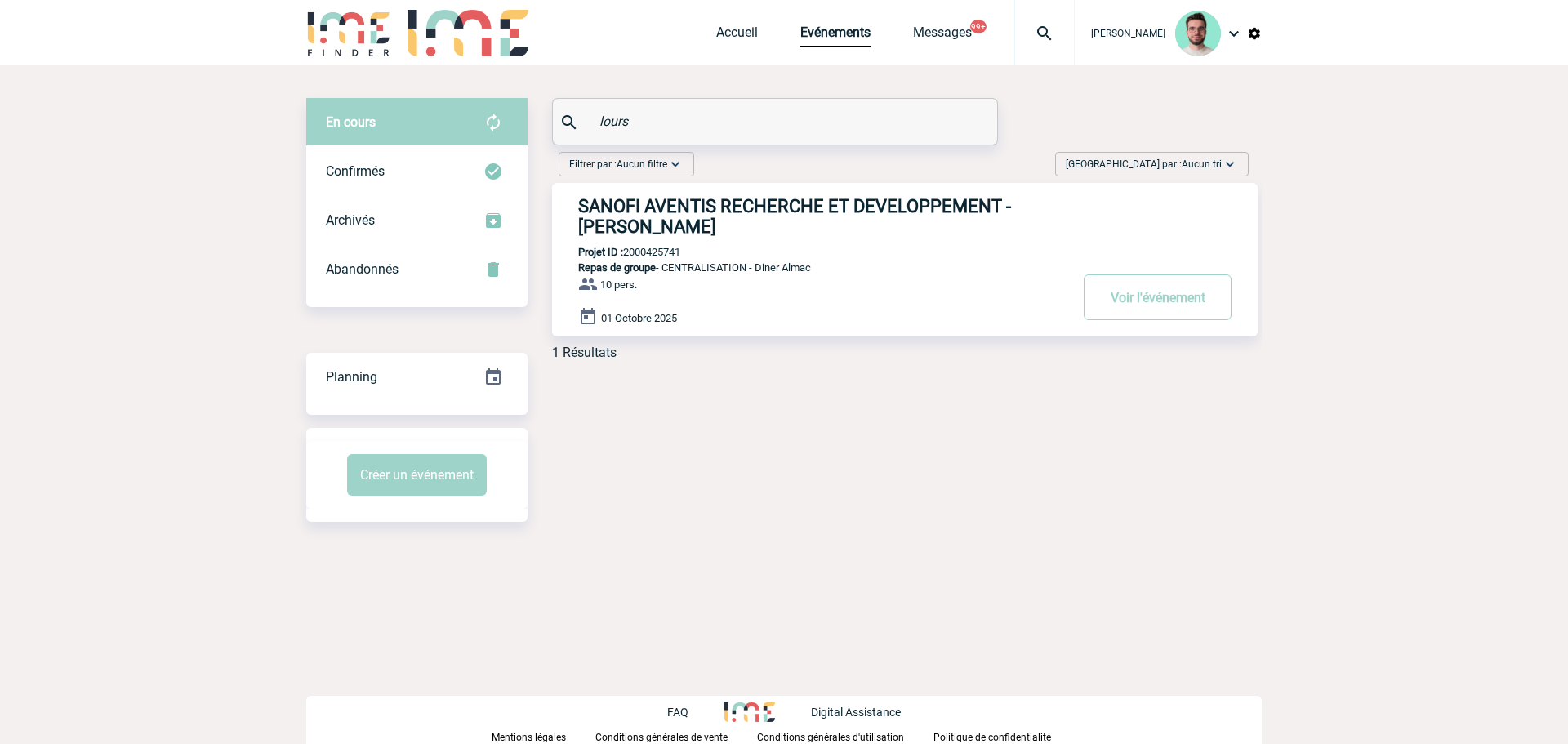
type input "lours"
click at [661, 253] on p "Projet ID : 2000425741" at bounding box center [616, 252] width 128 height 12
click at [661, 254] on p "Projet ID : 2000425741" at bounding box center [616, 252] width 128 height 12
click at [661, 258] on p "Projet ID : 2000425741" at bounding box center [616, 252] width 128 height 12
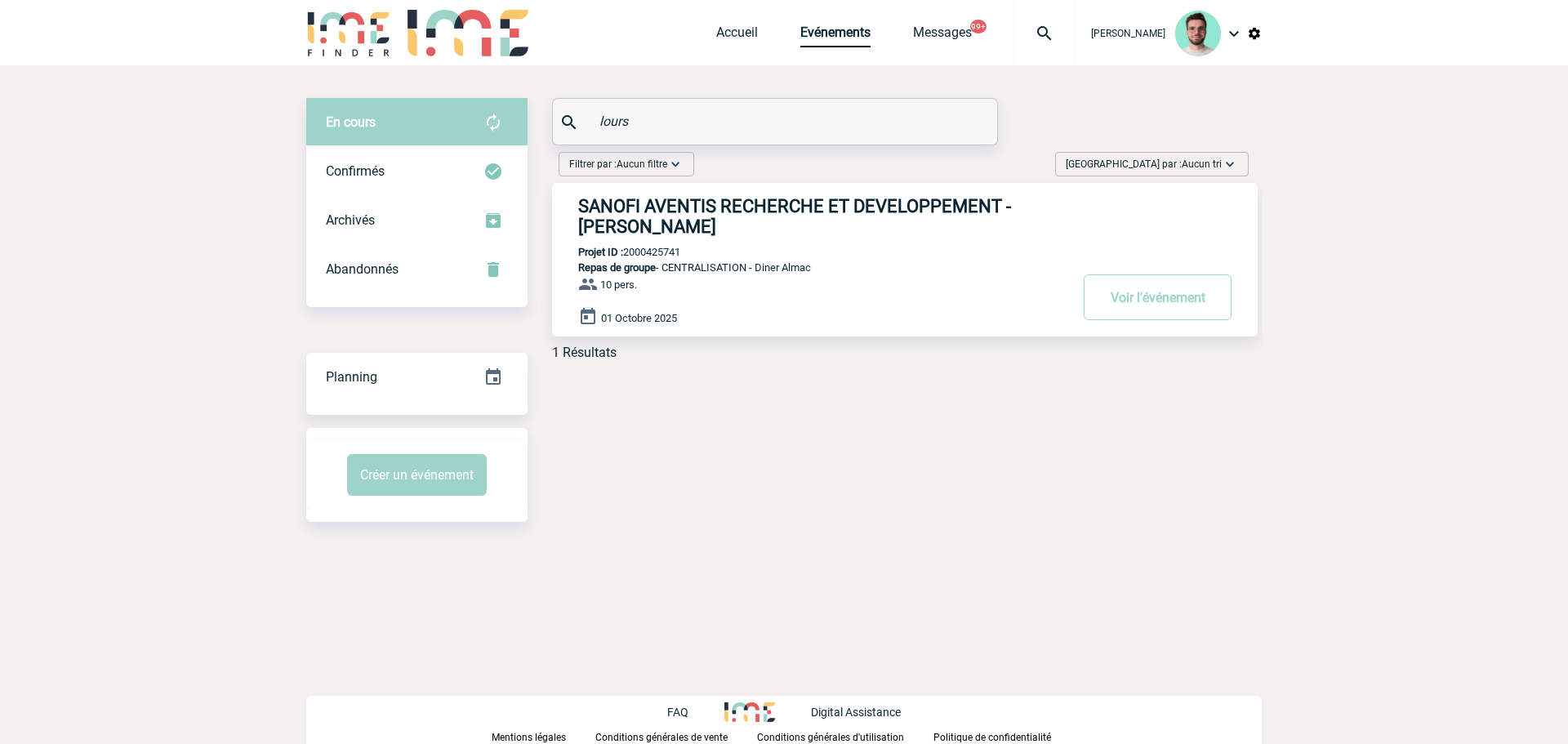
click at [661, 258] on p "Projet ID : 2000425741" at bounding box center [616, 252] width 128 height 12
click at [659, 220] on h3 "SANOFI AVENTIS RECHERCHE ET DEVELOPPEMENT - Valérie LOURS" at bounding box center [823, 216] width 490 height 41
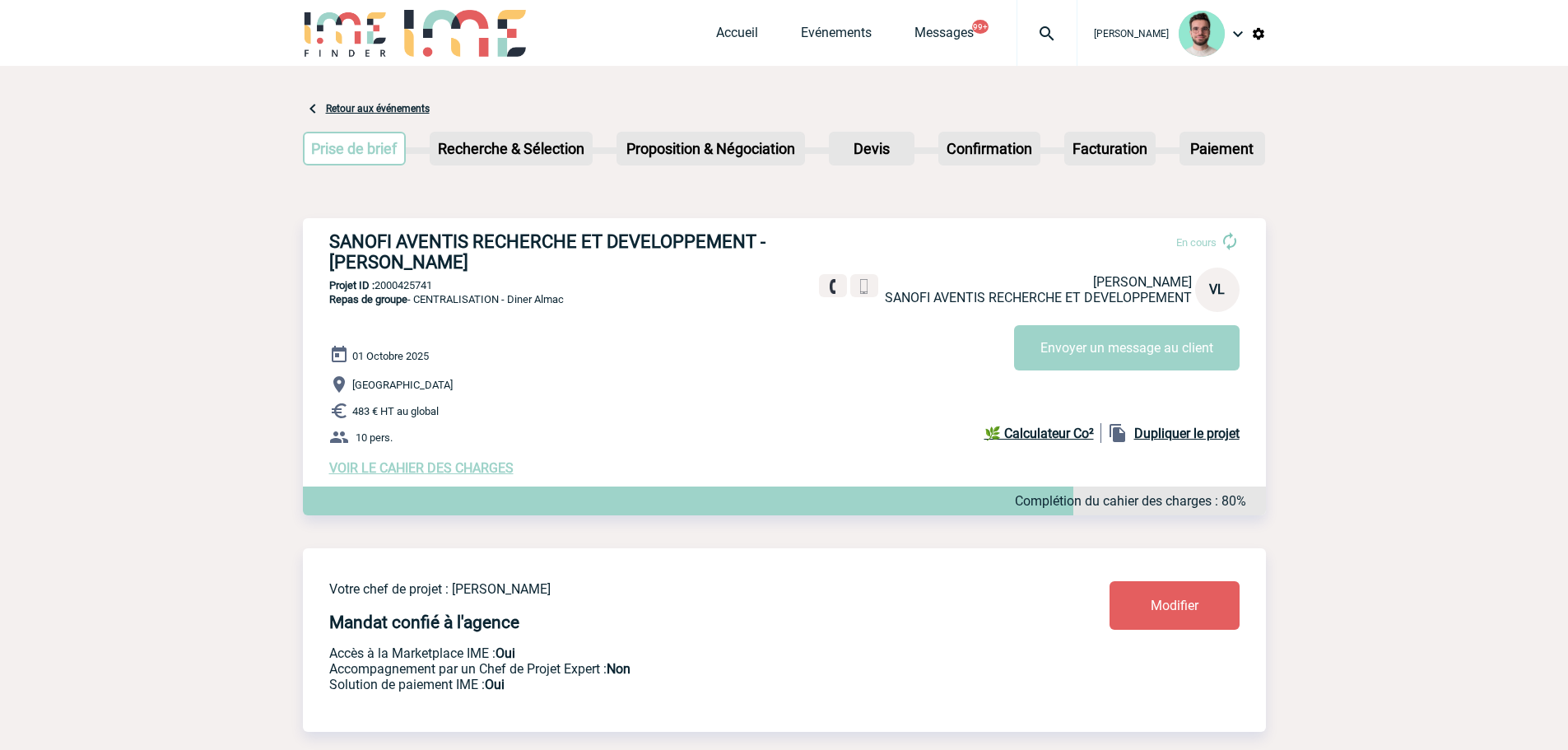
click at [757, 333] on div "SANOFI AVENTIS RECHERCHE ET DEVELOPPEMENT - Valérie LOURS En cours Valérie LOUR…" at bounding box center [784, 354] width 962 height 271
drag, startPoint x: 746, startPoint y: 286, endPoint x: 751, endPoint y: 336, distance: 50.2
click at [751, 336] on div "SANOFI AVENTIS RECHERCHE ET DEVELOPPEMENT - Valérie LOURS En cours Valérie LOUR…" at bounding box center [784, 354] width 962 height 271
click at [751, 333] on div "SANOFI AVENTIS RECHERCHE ET DEVELOPPEMENT - Valérie LOURS En cours Valérie LOUR…" at bounding box center [784, 354] width 962 height 271
click at [405, 288] on p "Projet ID : 2000425741" at bounding box center [784, 286] width 962 height 12
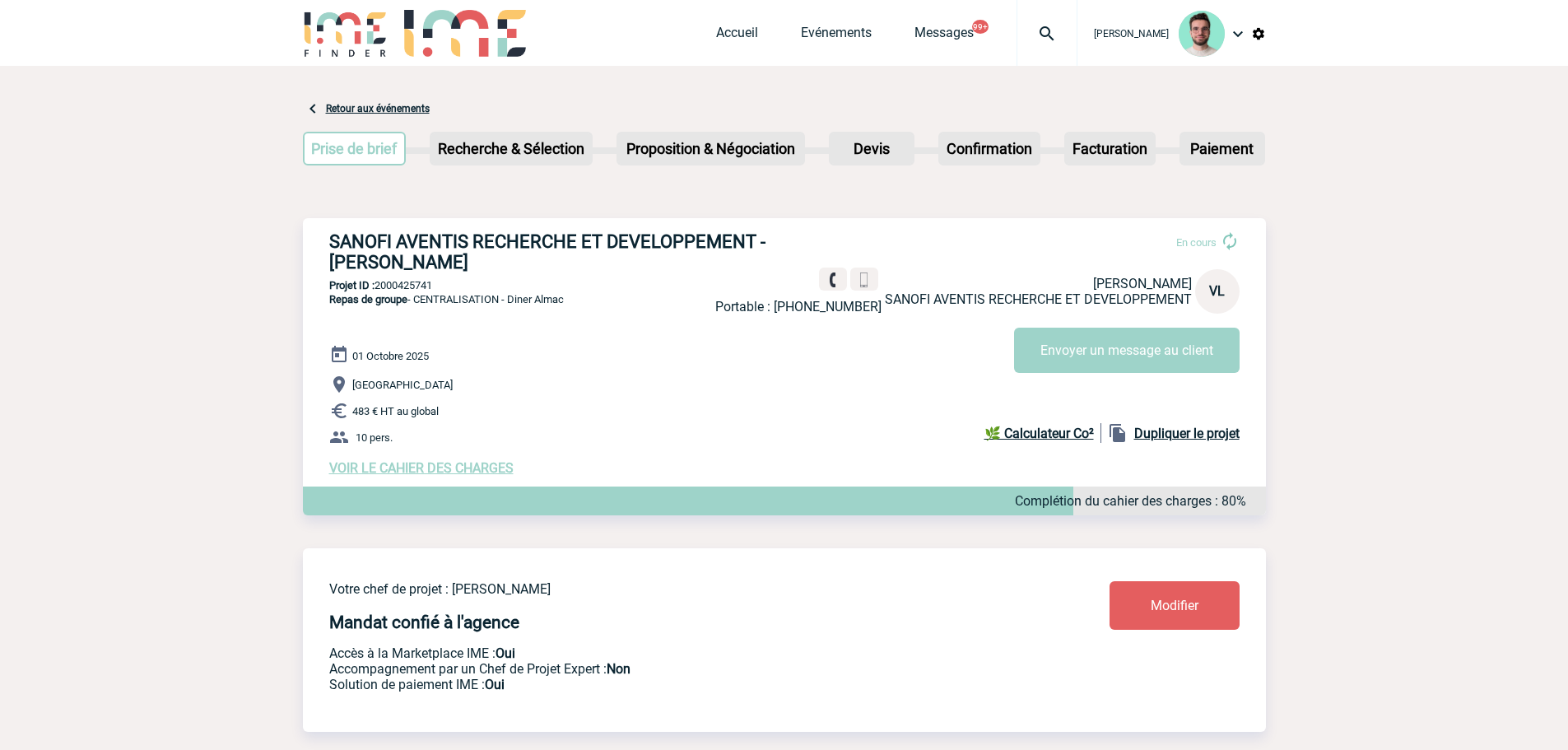
click at [405, 288] on p "Projet ID : 2000425741" at bounding box center [784, 286] width 962 height 12
copy p "2000425741"
click at [414, 286] on p "Projet ID : 2000425741" at bounding box center [784, 286] width 962 height 12
click at [826, 42] on link "Evénements" at bounding box center [836, 36] width 71 height 23
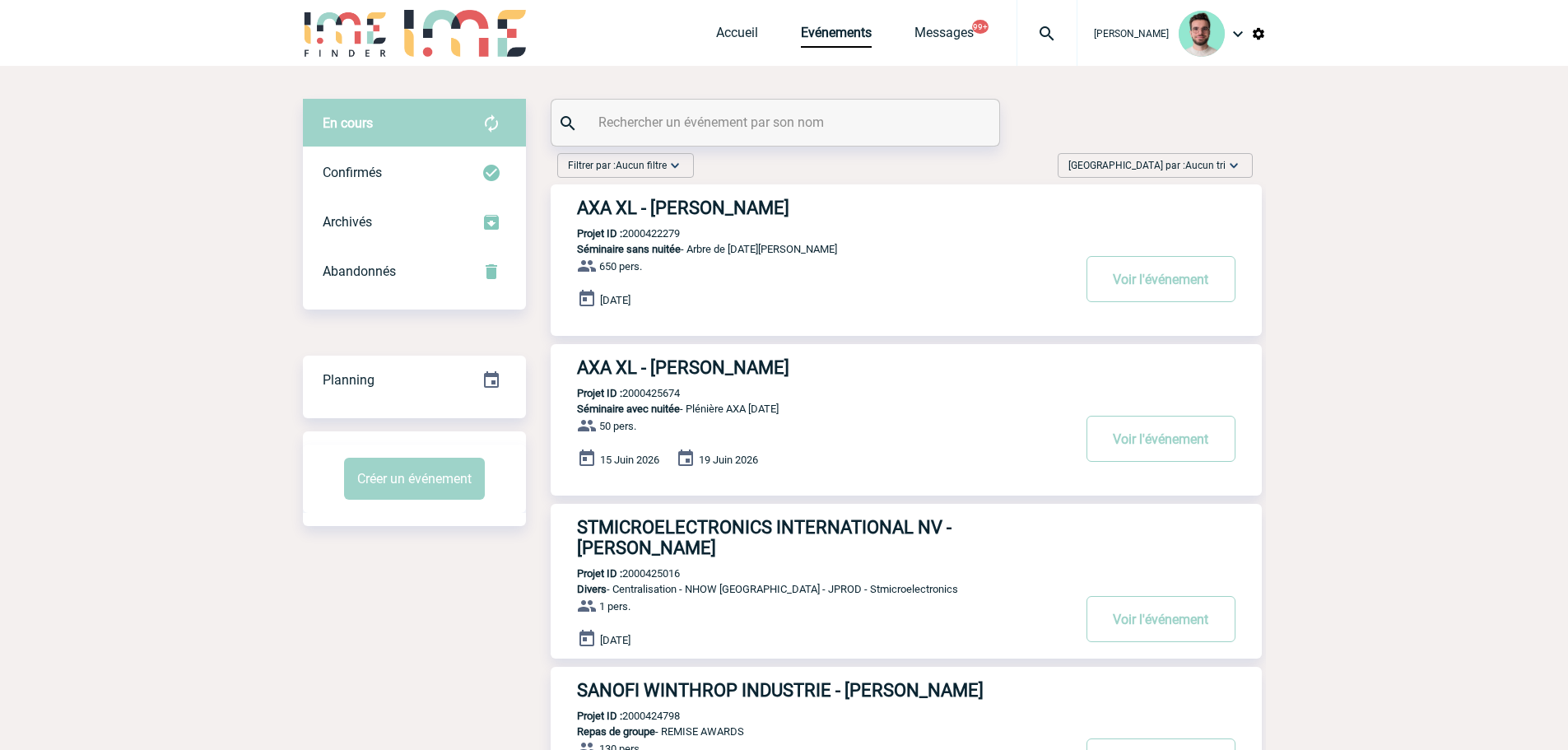
click at [623, 123] on input "text" at bounding box center [778, 122] width 366 height 24
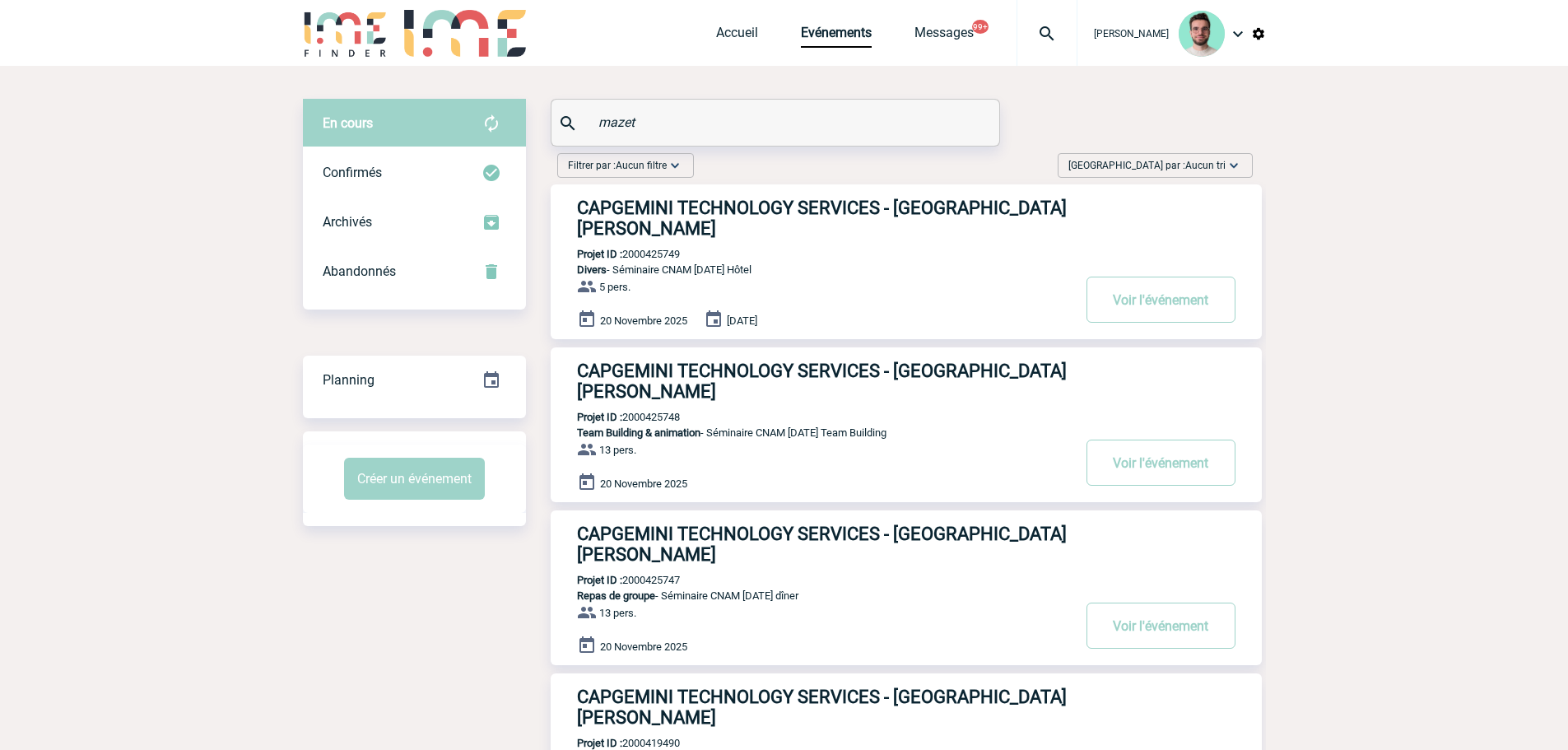
type input "mazet"
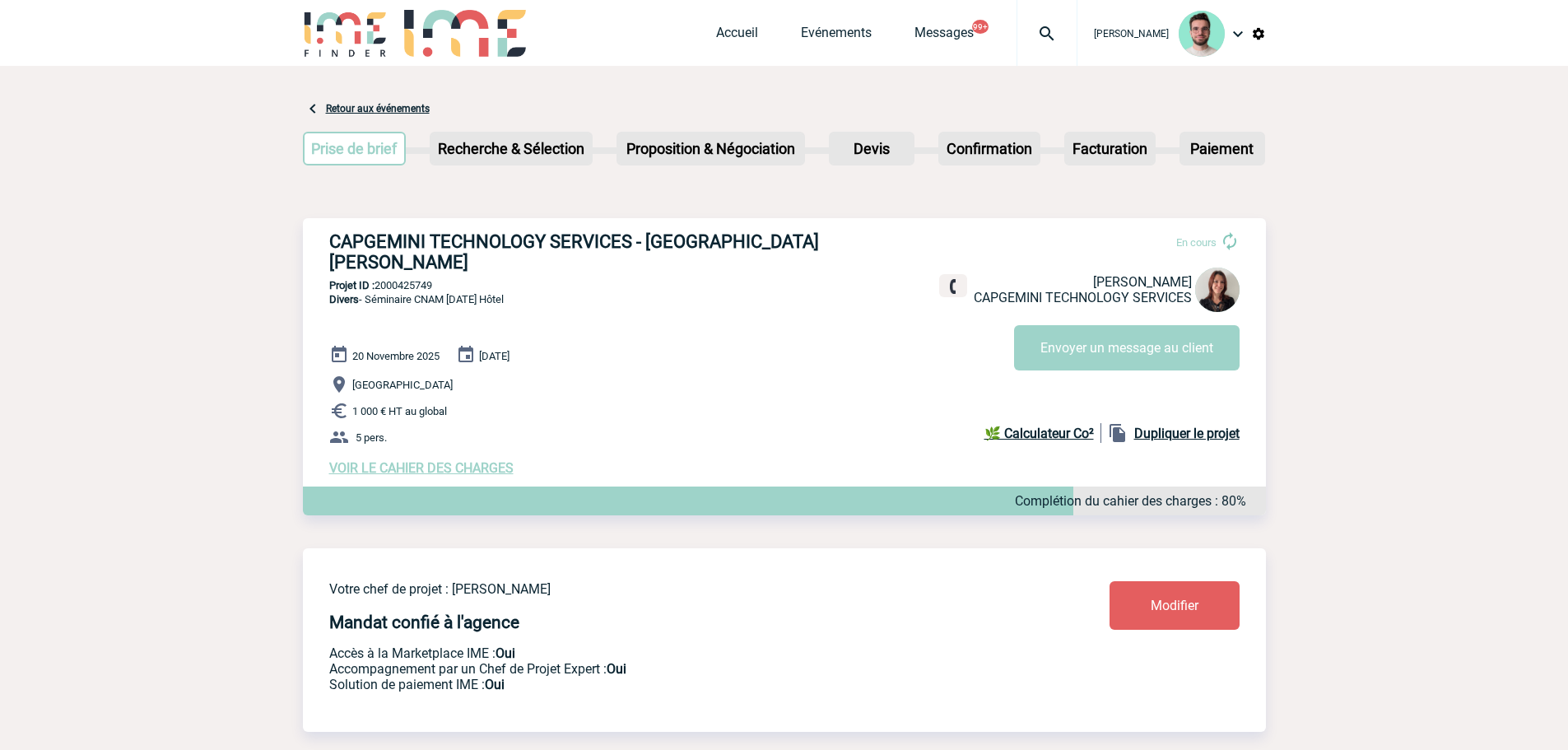
click at [411, 280] on p "Projet ID : 2000425749" at bounding box center [784, 286] width 962 height 12
copy p "2000425749"
click at [413, 259] on div "CAPGEMINI TECHNOLOGY SERVICES - [GEOGRAPHIC_DATA][PERSON_NAME] En cours [PERSON…" at bounding box center [784, 354] width 962 height 271
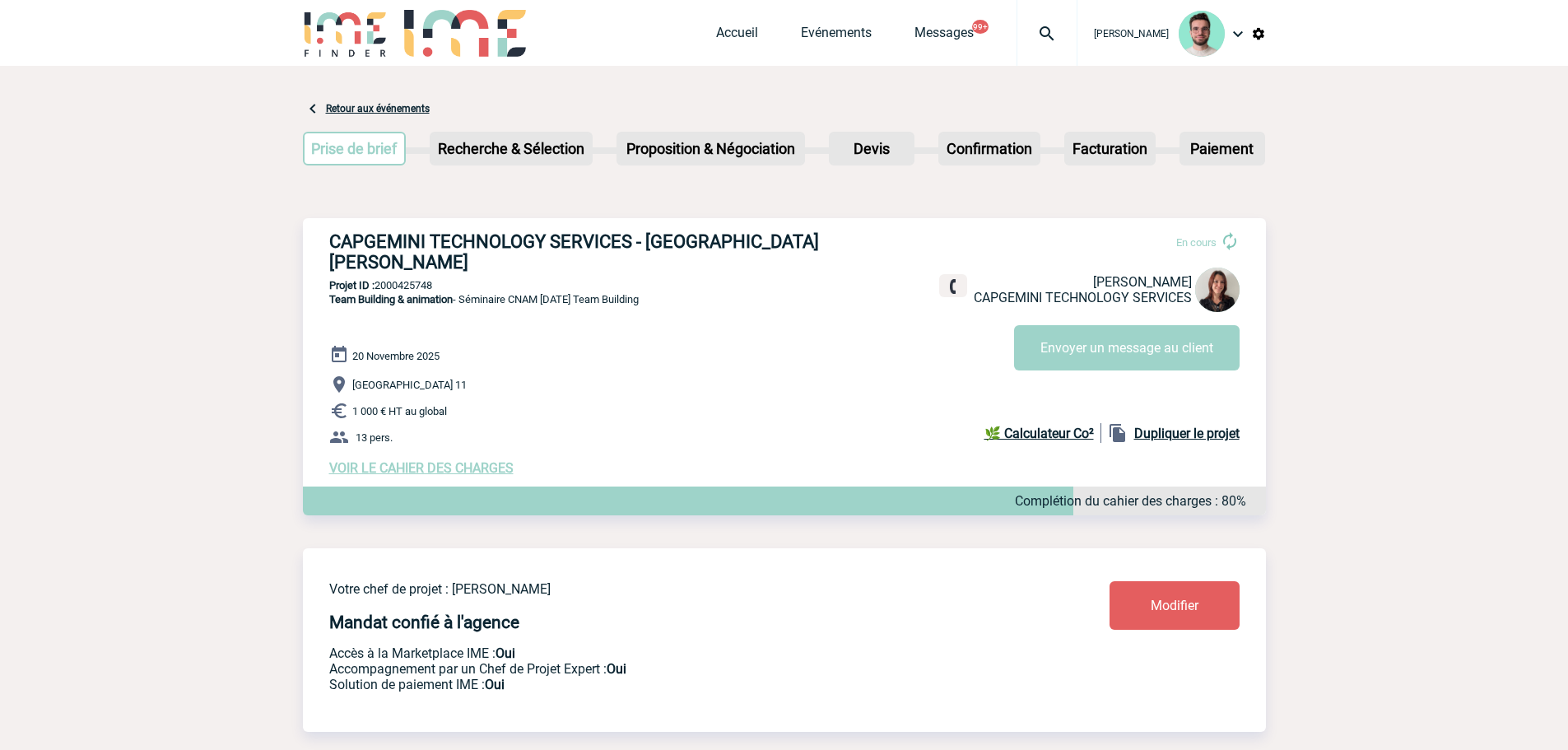
copy p "2000425748"
click at [399, 280] on p "Projet ID : 2000425747" at bounding box center [784, 286] width 962 height 12
copy p "2000425747"
click at [716, 37] on link "Accueil" at bounding box center [737, 36] width 42 height 23
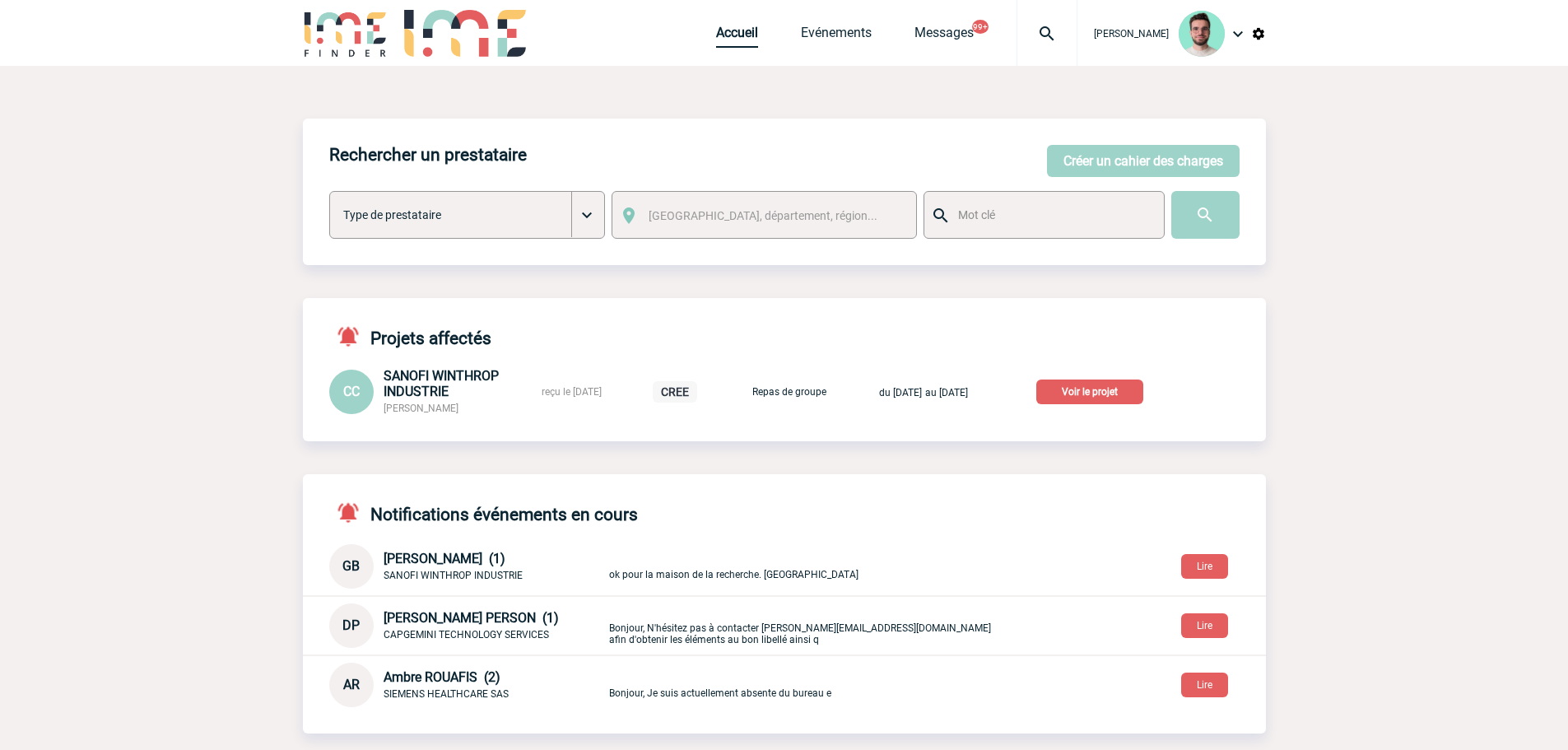
click at [716, 35] on link "Accueil" at bounding box center [737, 36] width 42 height 23
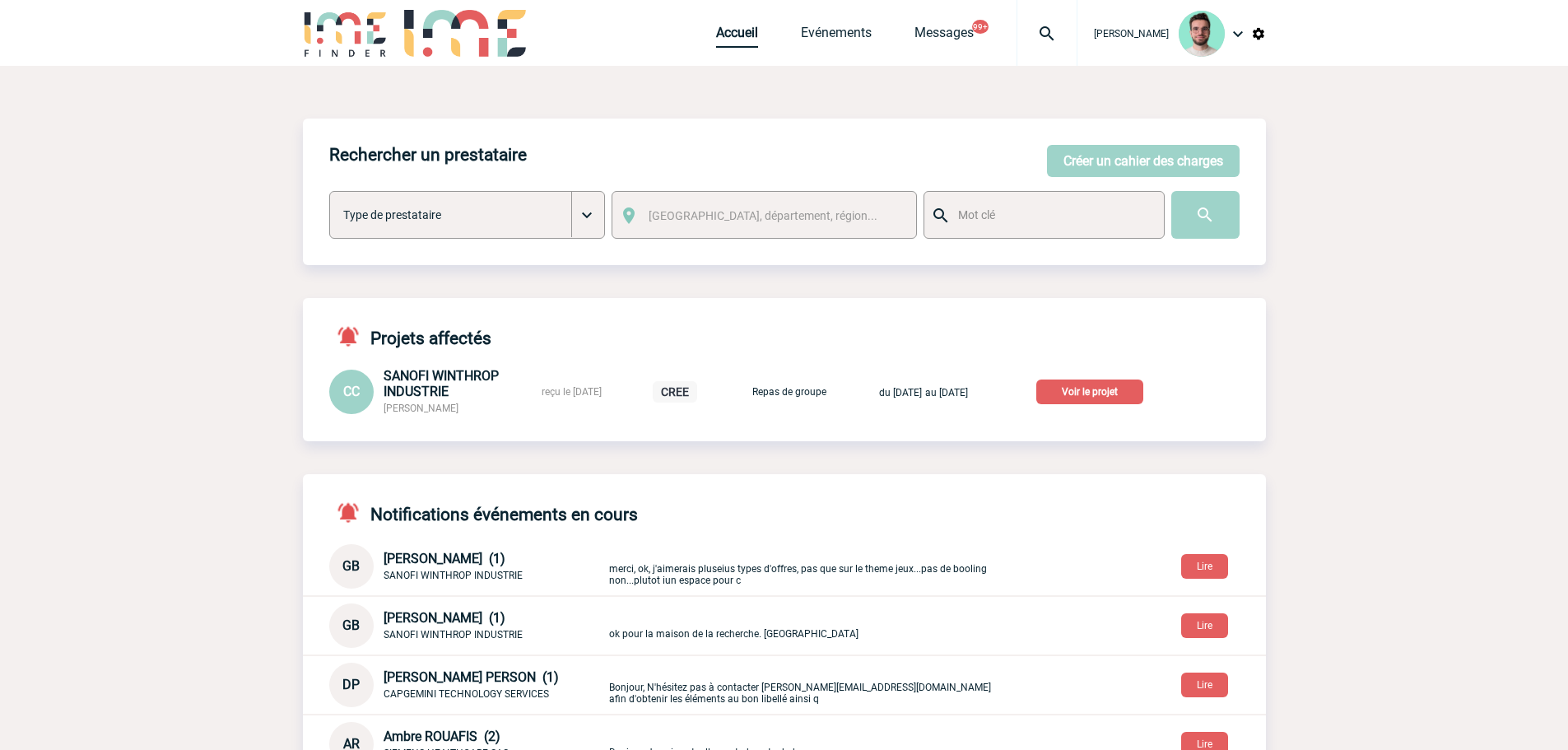
click at [730, 28] on link "Accueil" at bounding box center [737, 36] width 42 height 23
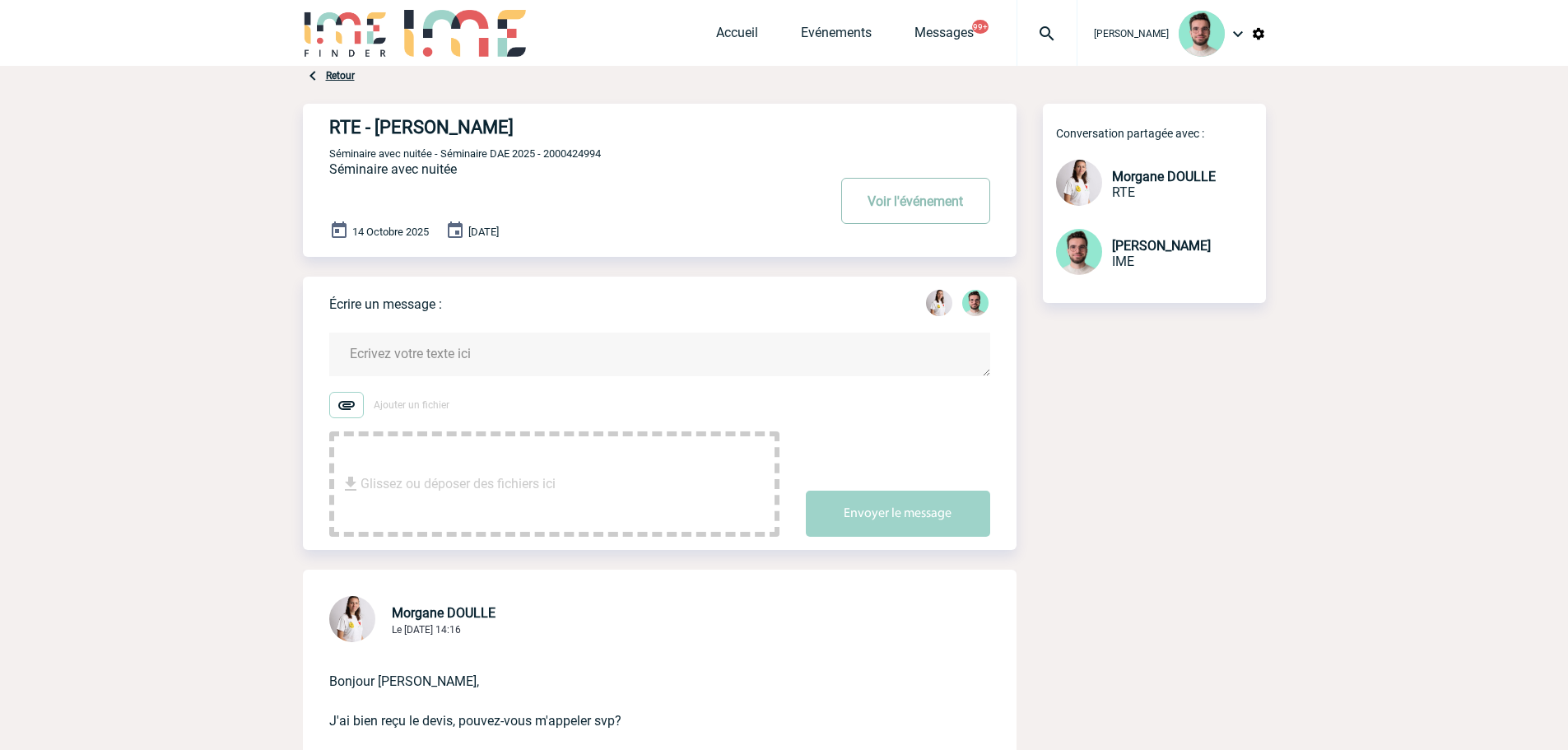
click at [915, 192] on button "Voir l'événement" at bounding box center [915, 201] width 149 height 46
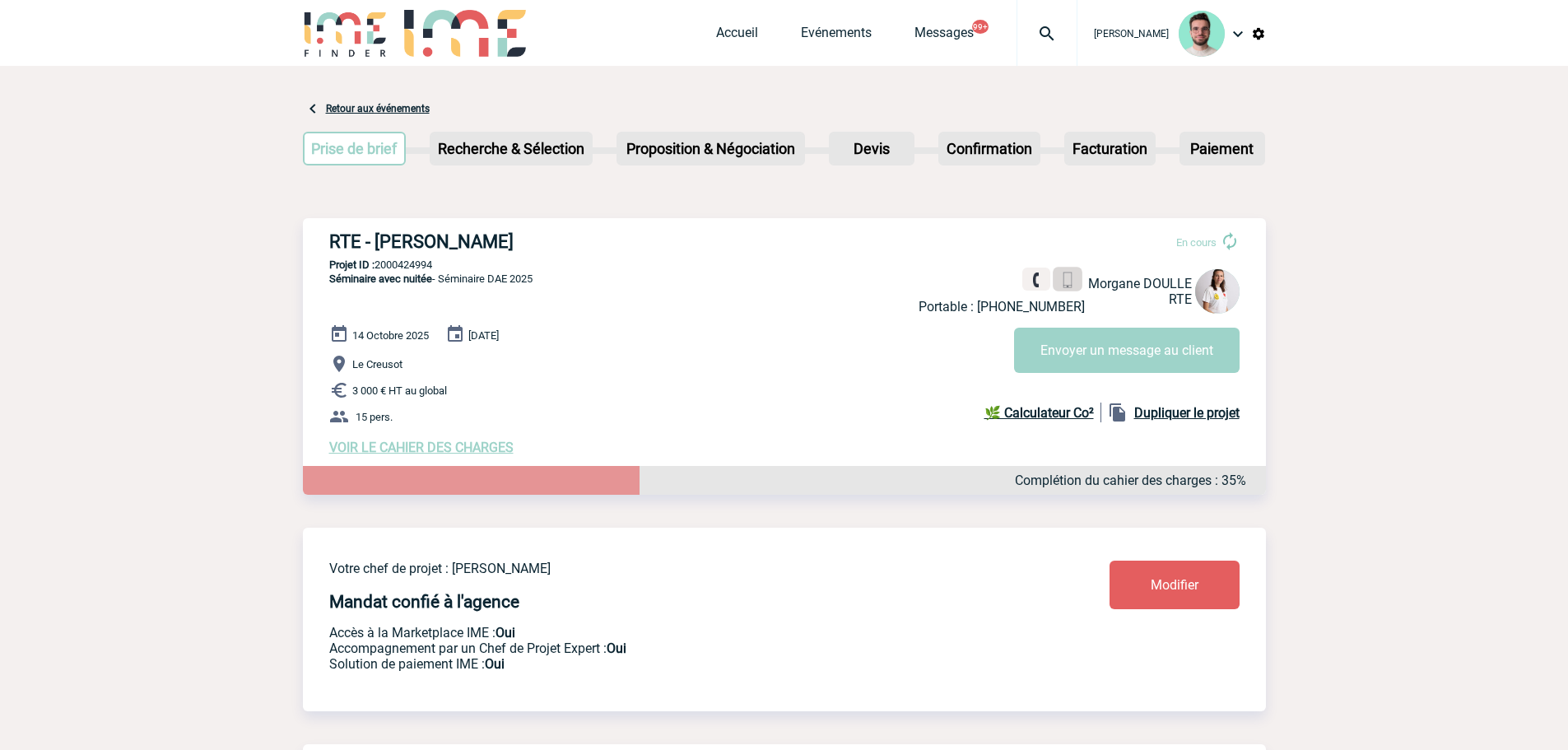
click at [1068, 285] on img at bounding box center [1066, 280] width 15 height 15
drag, startPoint x: 1085, startPoint y: 331, endPoint x: 1085, endPoint y: 360, distance: 29.0
click at [1085, 337] on button "Envoyer un message au client" at bounding box center [1126, 350] width 226 height 45
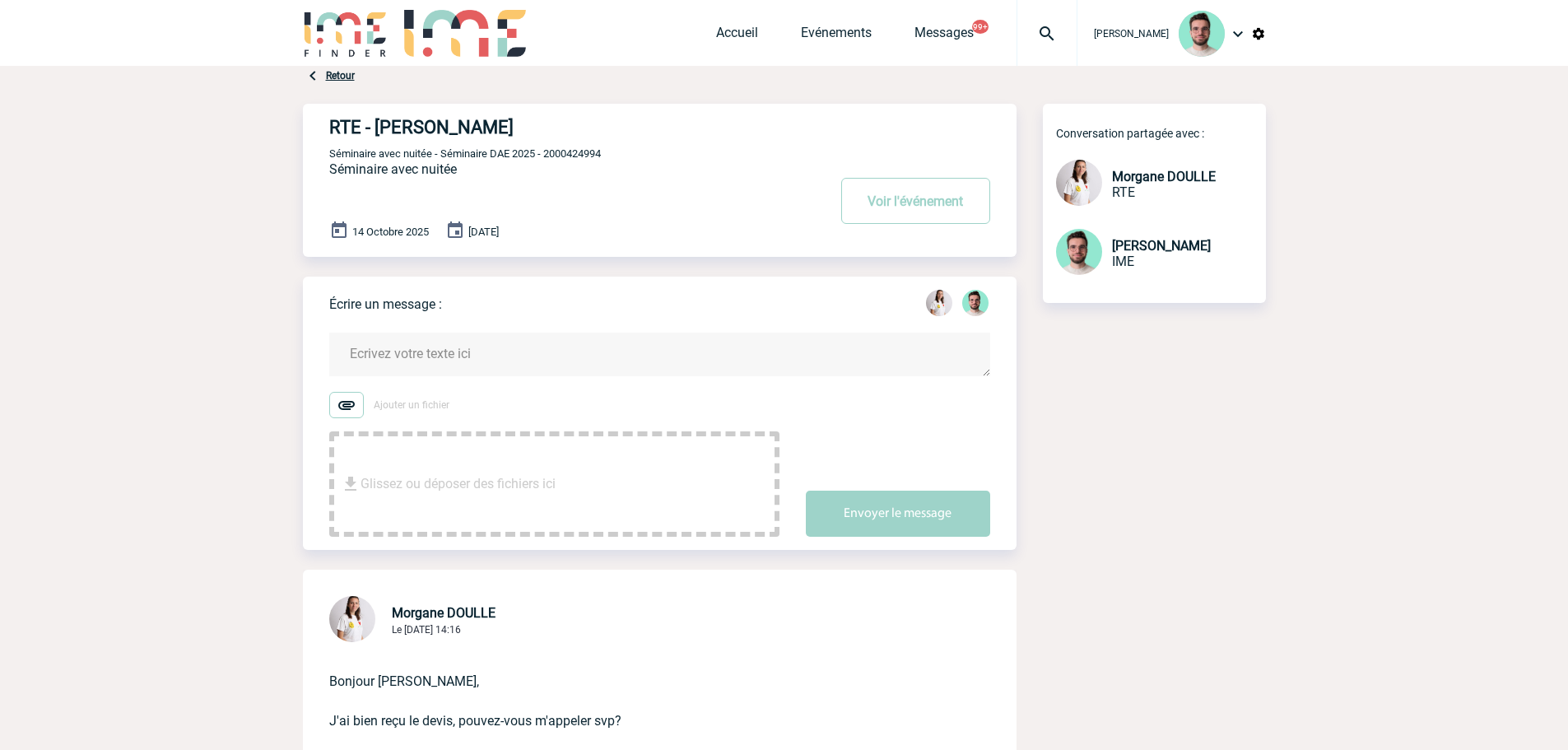
click at [589, 159] on span "Séminaire avec nuitée - Séminaire DAE 2025 - 2000424994" at bounding box center [464, 153] width 272 height 12
copy span "2000424994"
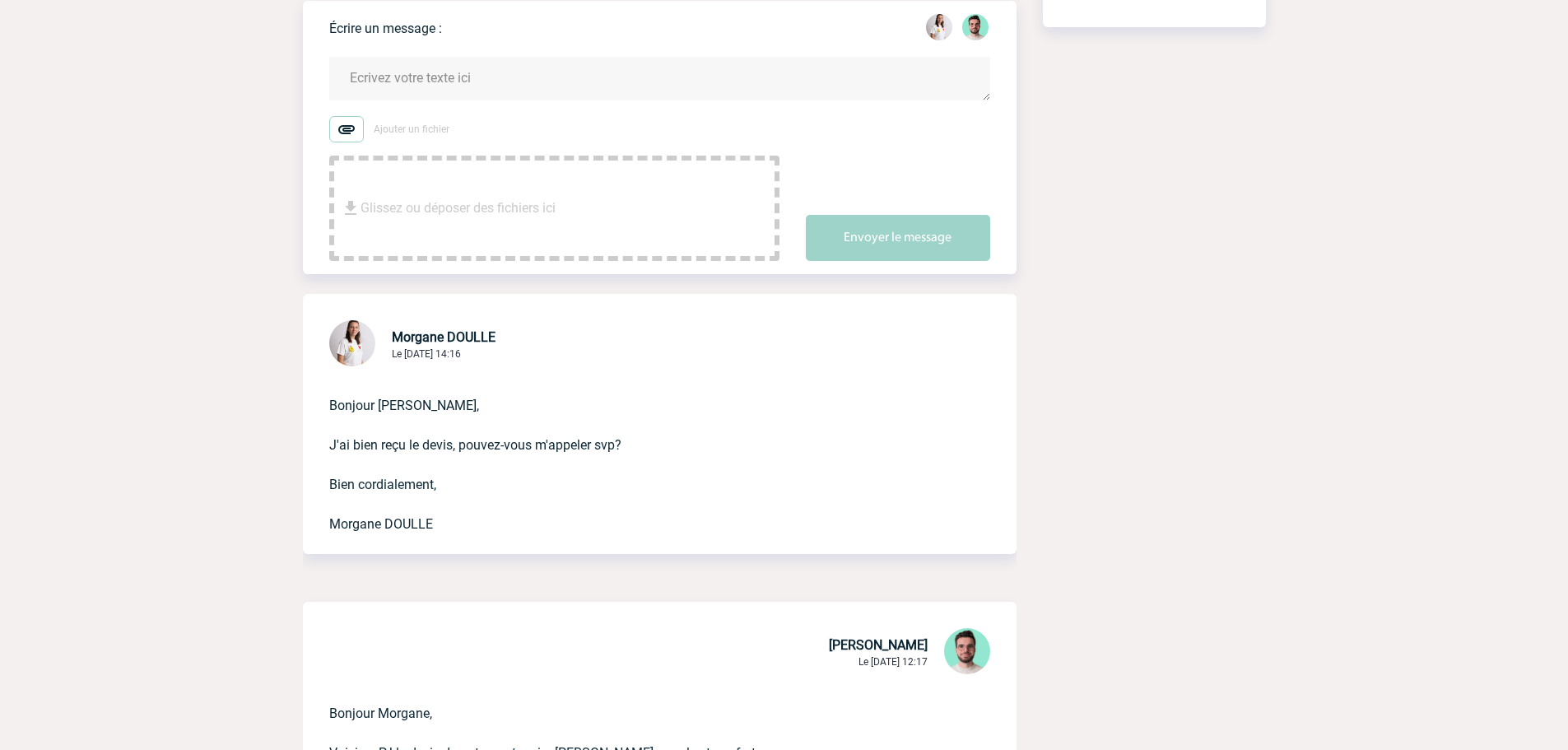
scroll to position [576, 0]
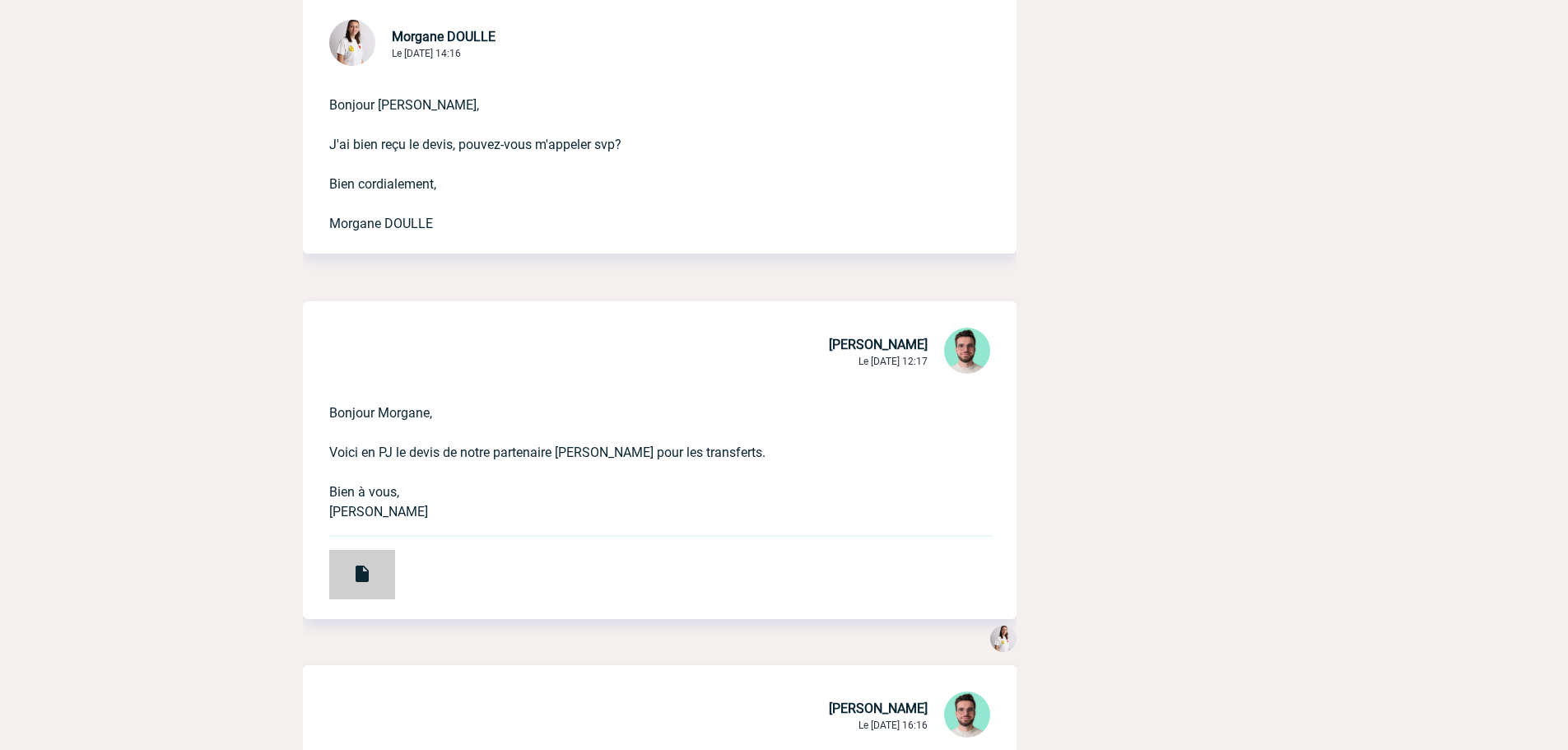
click at [384, 561] on div at bounding box center [361, 574] width 66 height 49
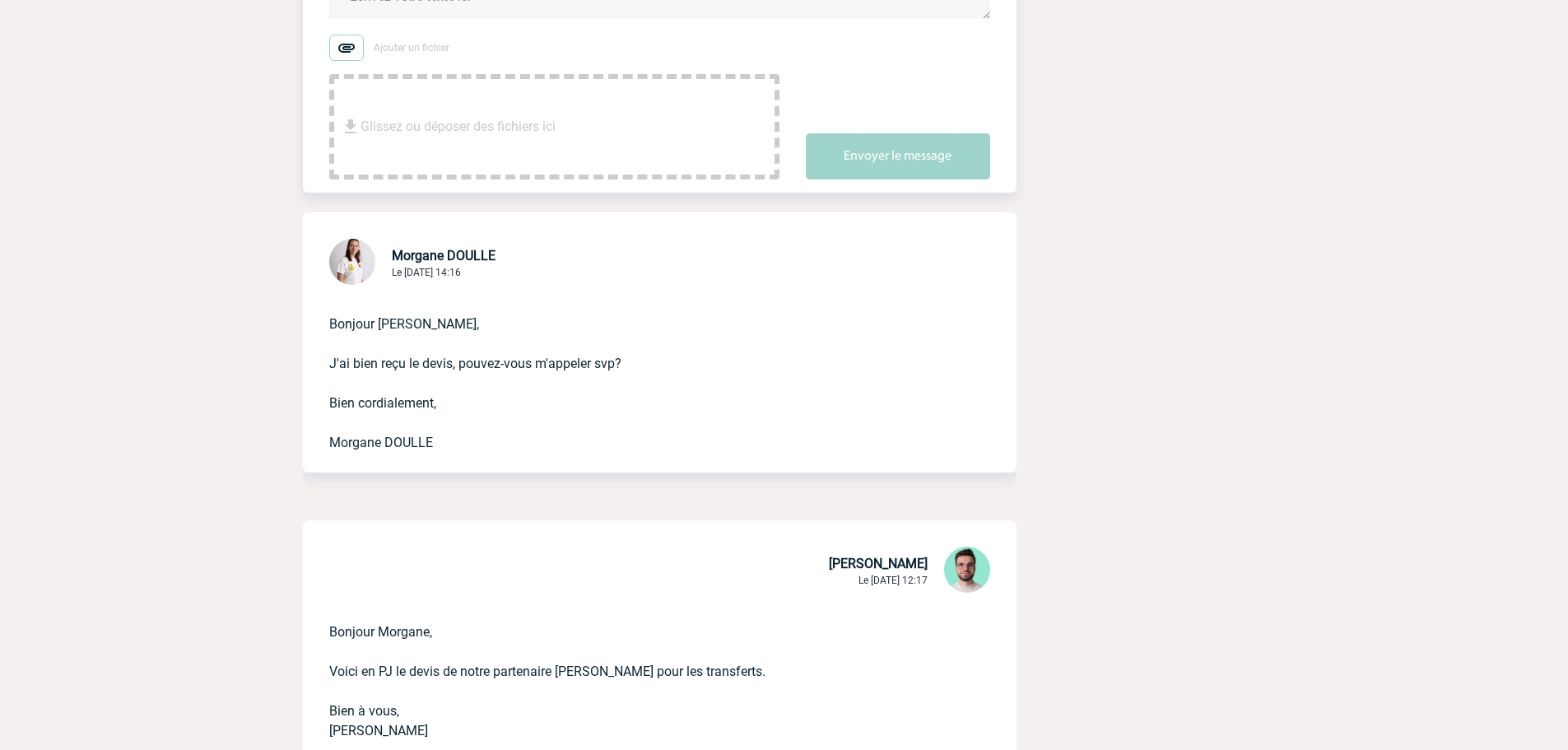
scroll to position [0, 0]
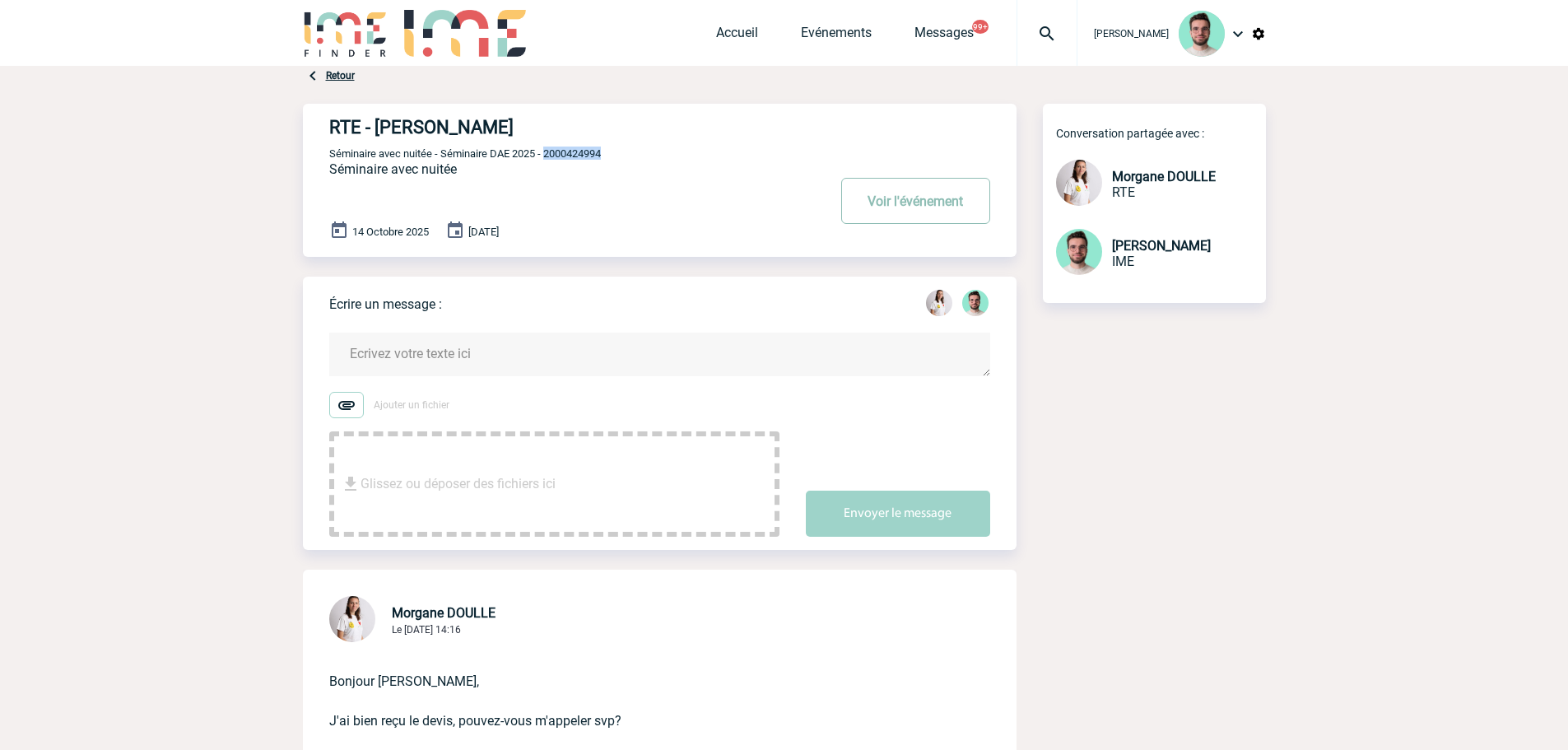
click at [920, 205] on button "Voir l'événement" at bounding box center [915, 201] width 149 height 46
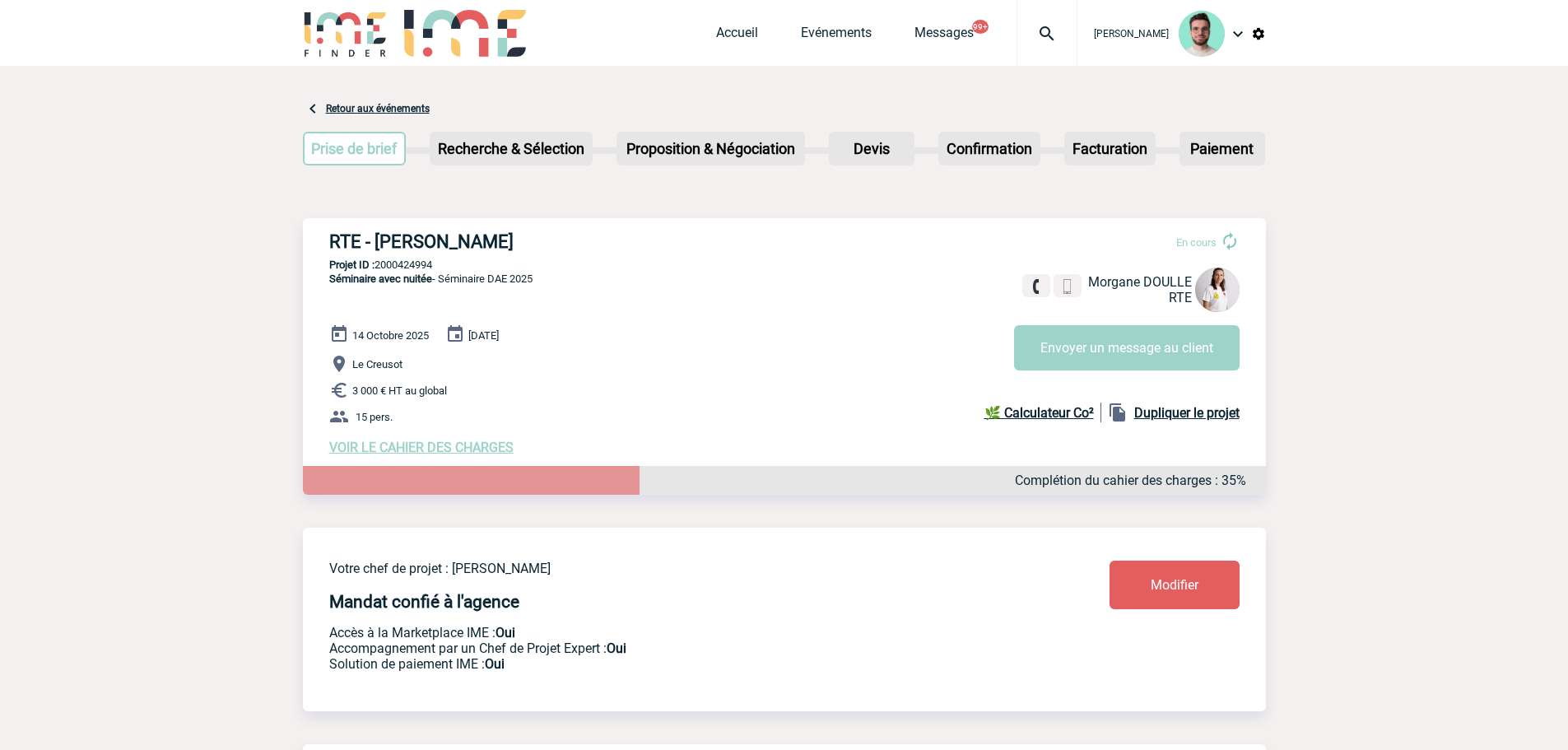
click at [411, 265] on p "Projet ID : 2000424994" at bounding box center [784, 264] width 962 height 12
copy p "2000424994"
drag, startPoint x: 866, startPoint y: 342, endPoint x: 888, endPoint y: 346, distance: 22.4
click at [866, 342] on div "14 Octobre 2025 15 Octobre 2025 Le Creusot 3 000 € HT au global 15 pers. VOIR L…" at bounding box center [796, 390] width 936 height 131
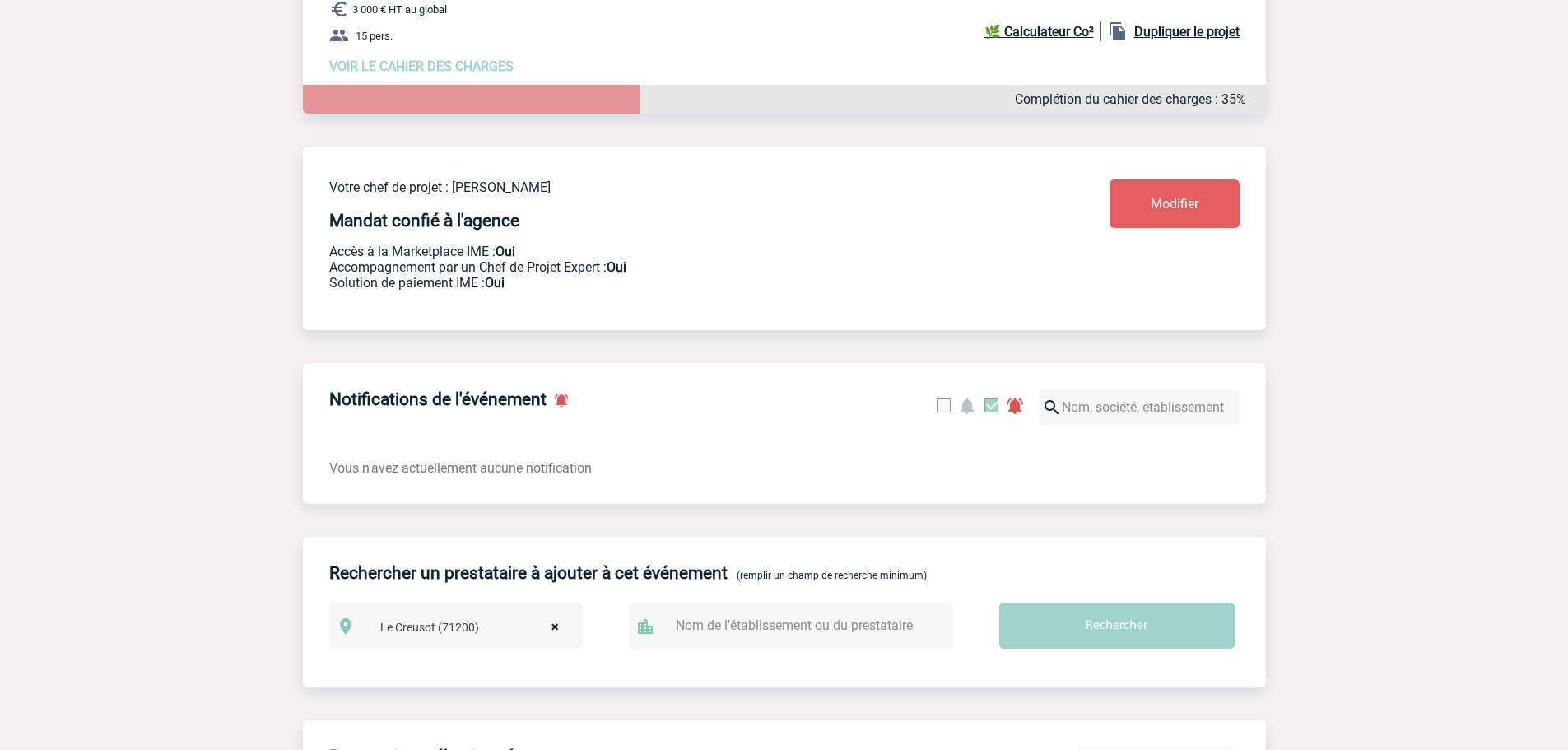
scroll to position [83, 0]
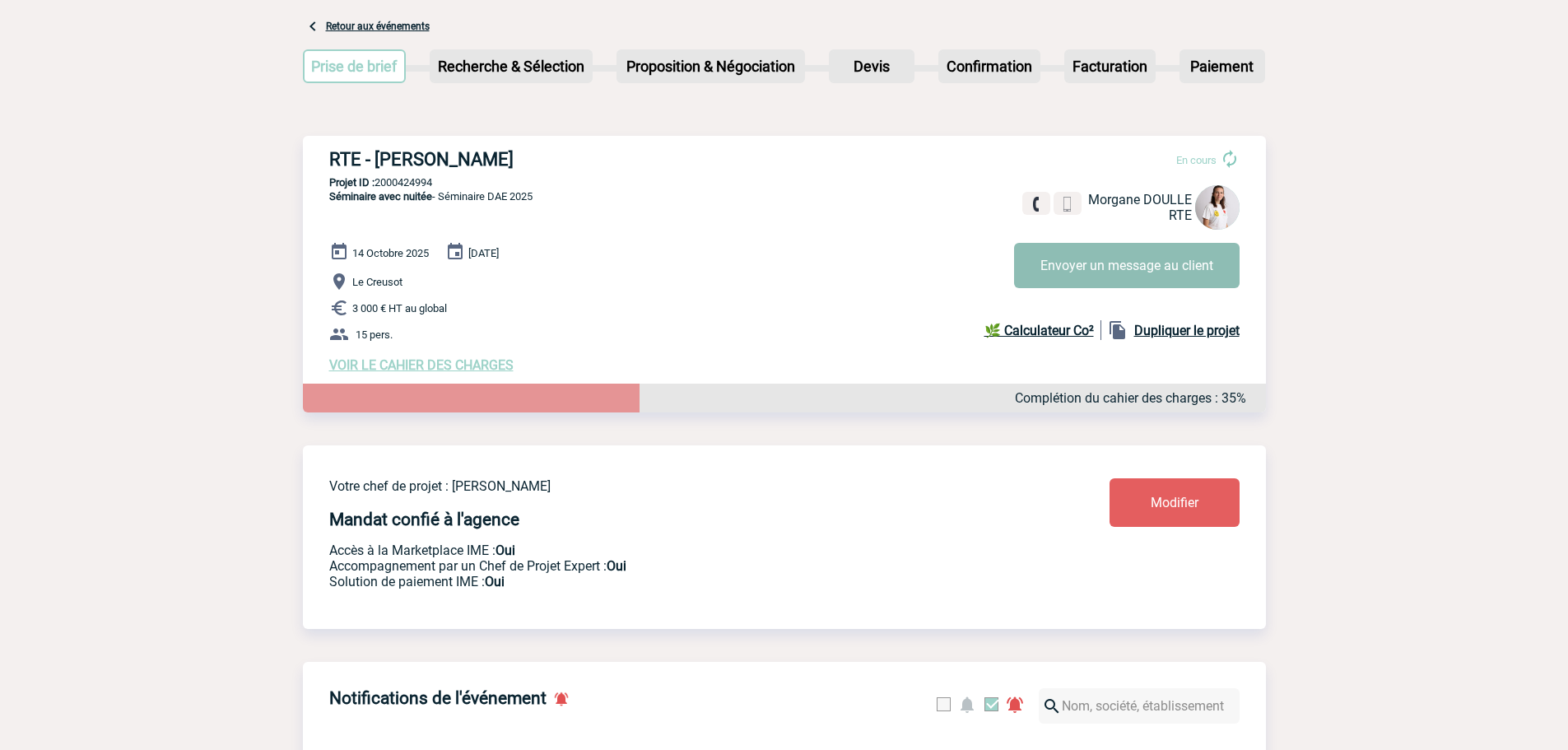
click at [1109, 252] on button "Envoyer un message au client" at bounding box center [1126, 265] width 226 height 45
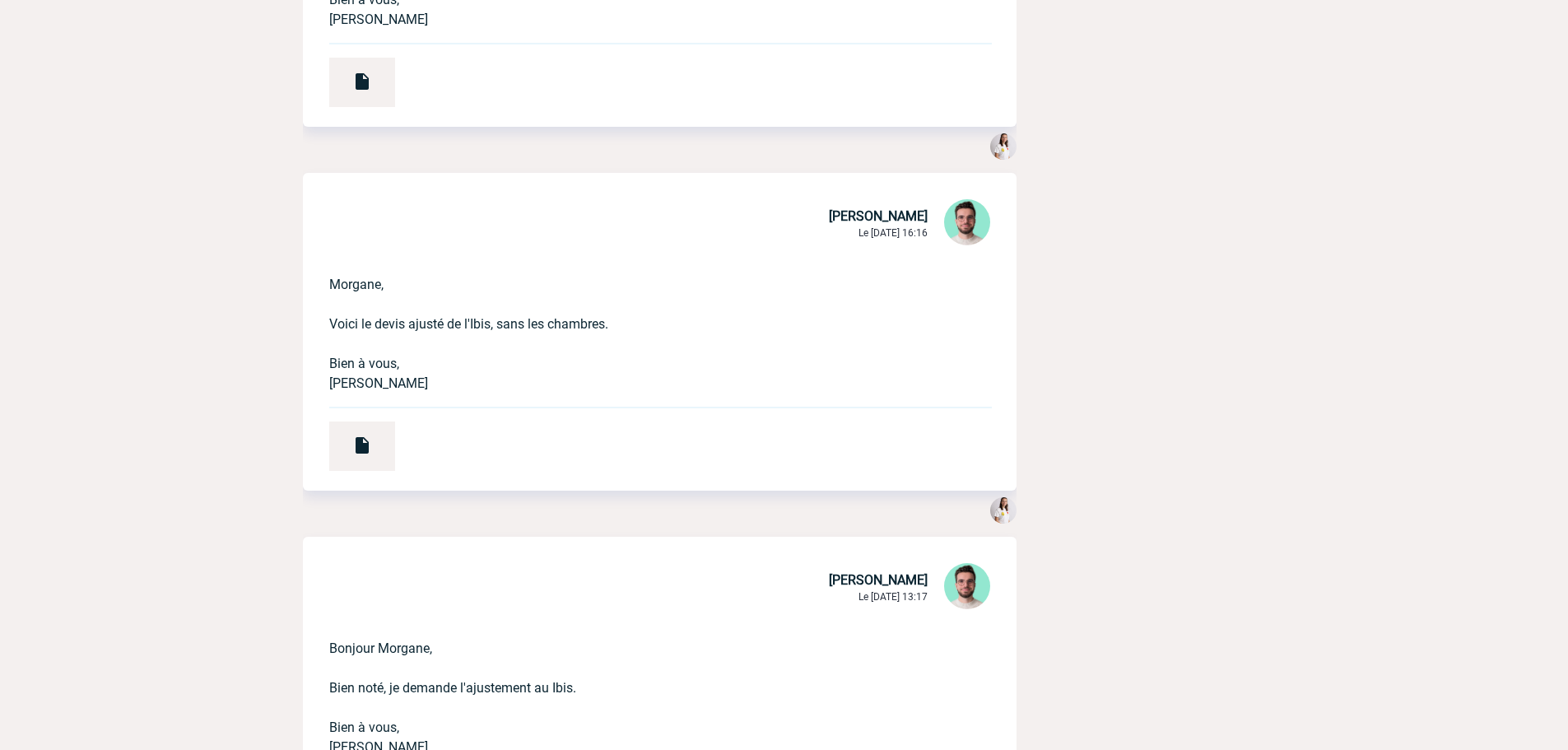
scroll to position [1070, 0]
click at [370, 453] on img at bounding box center [362, 443] width 20 height 20
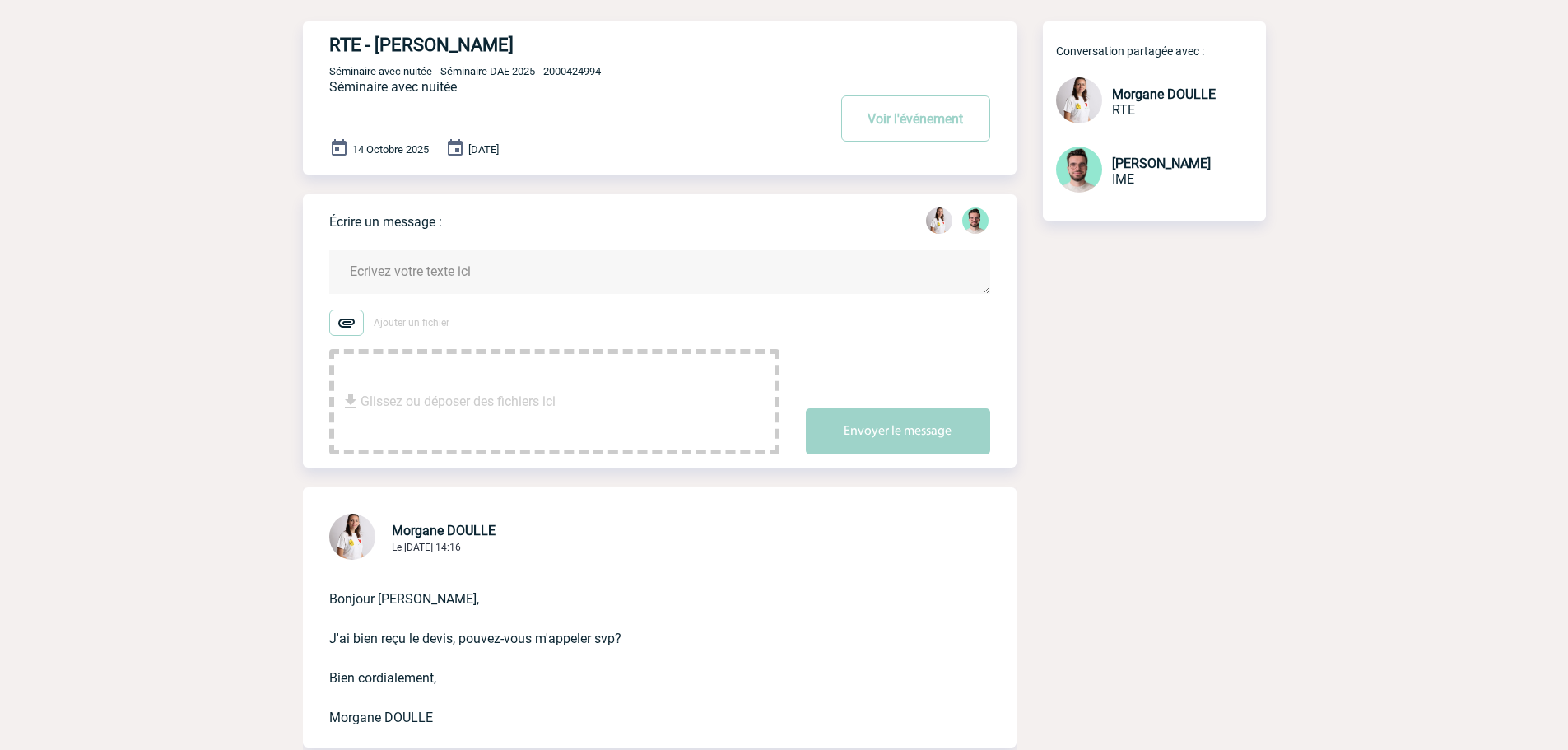
scroll to position [576, 0]
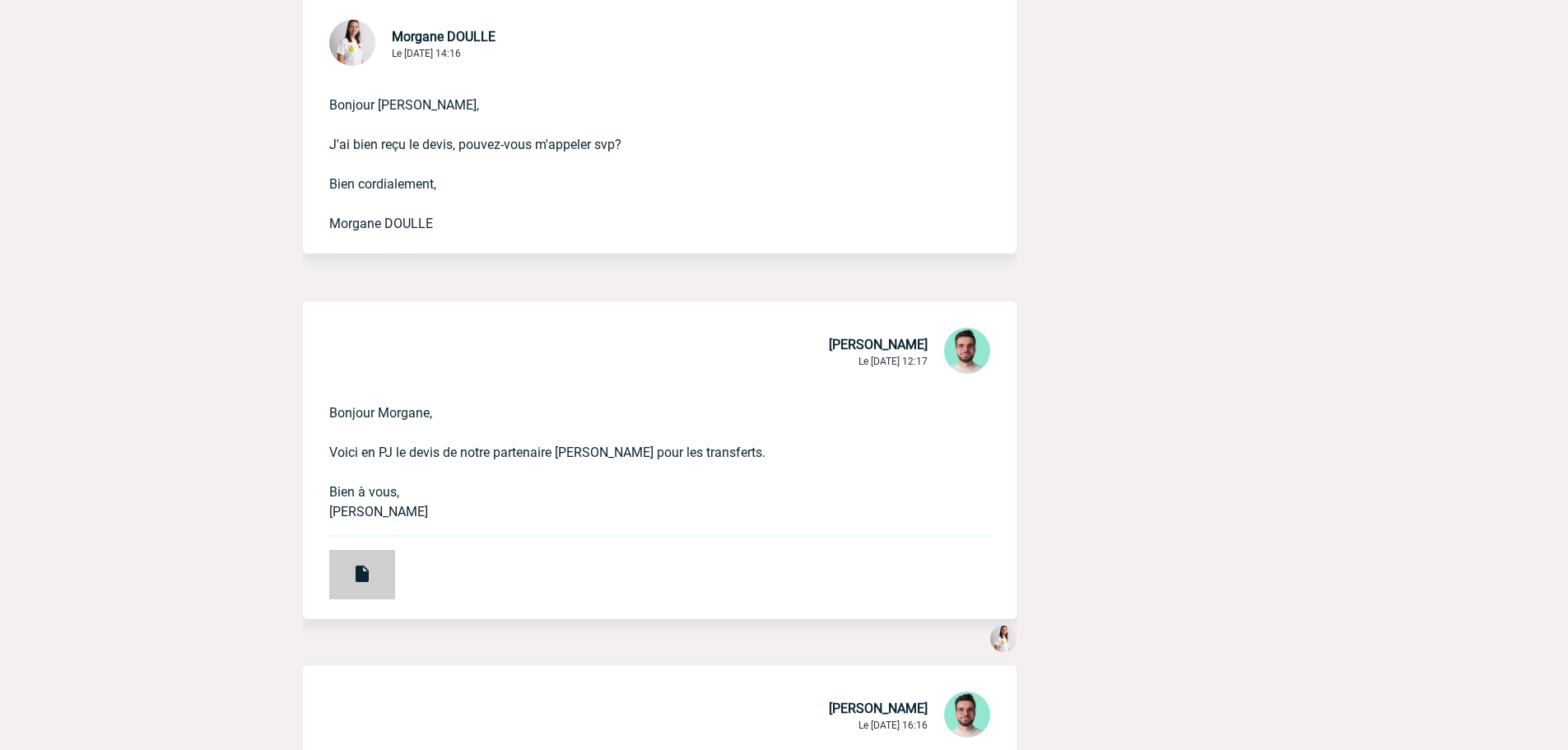
click at [364, 558] on div at bounding box center [361, 574] width 66 height 49
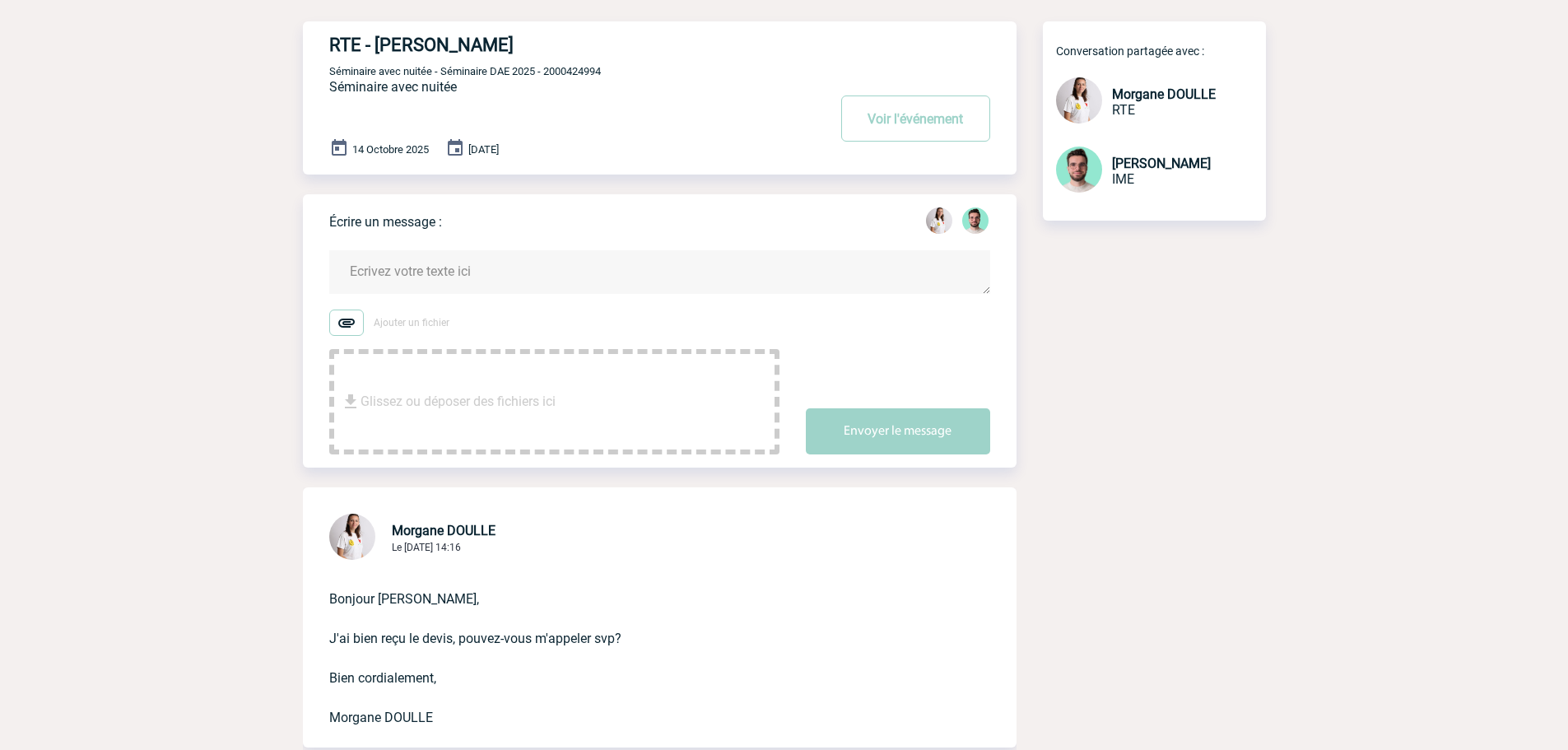
scroll to position [0, 0]
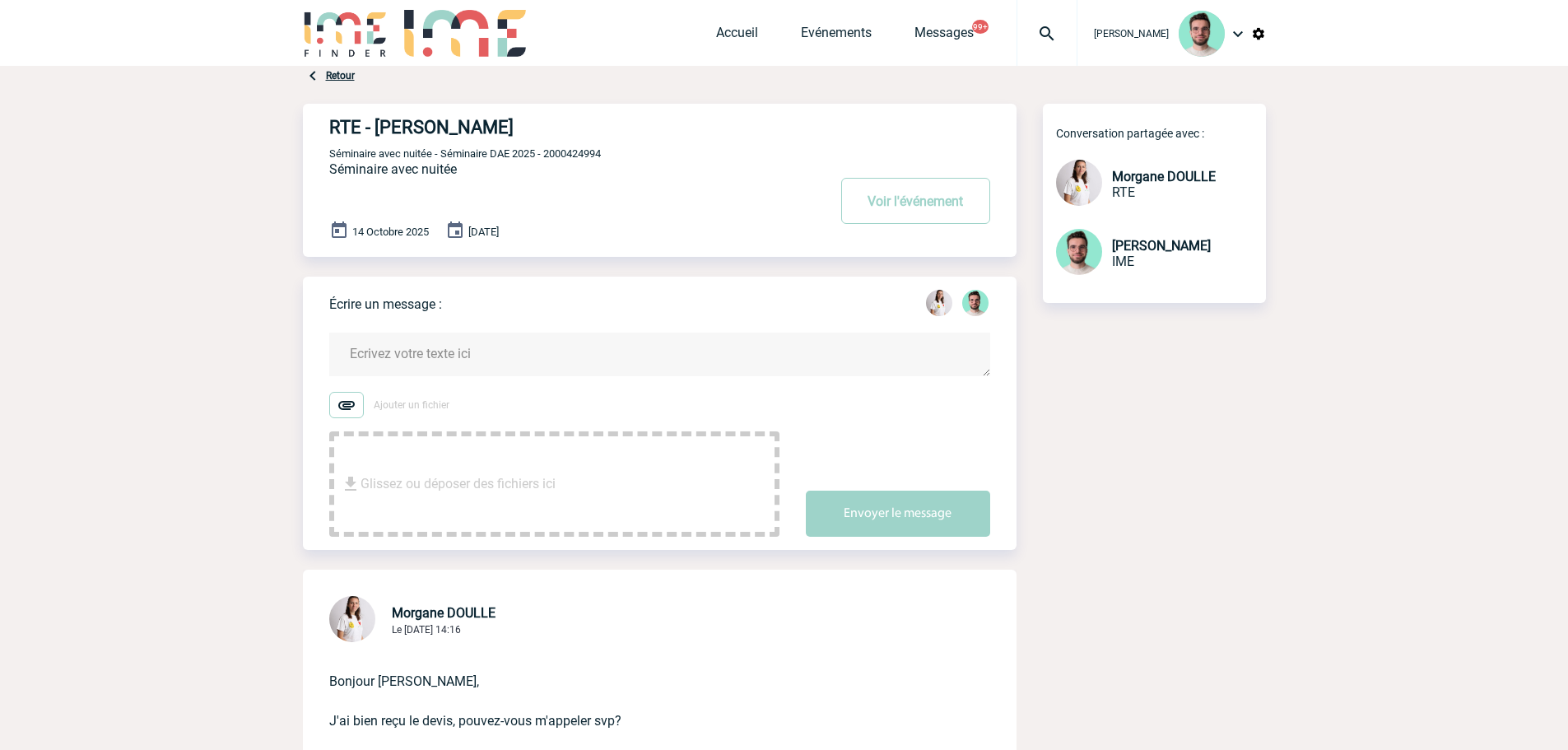
click at [506, 366] on textarea at bounding box center [659, 354] width 661 height 43
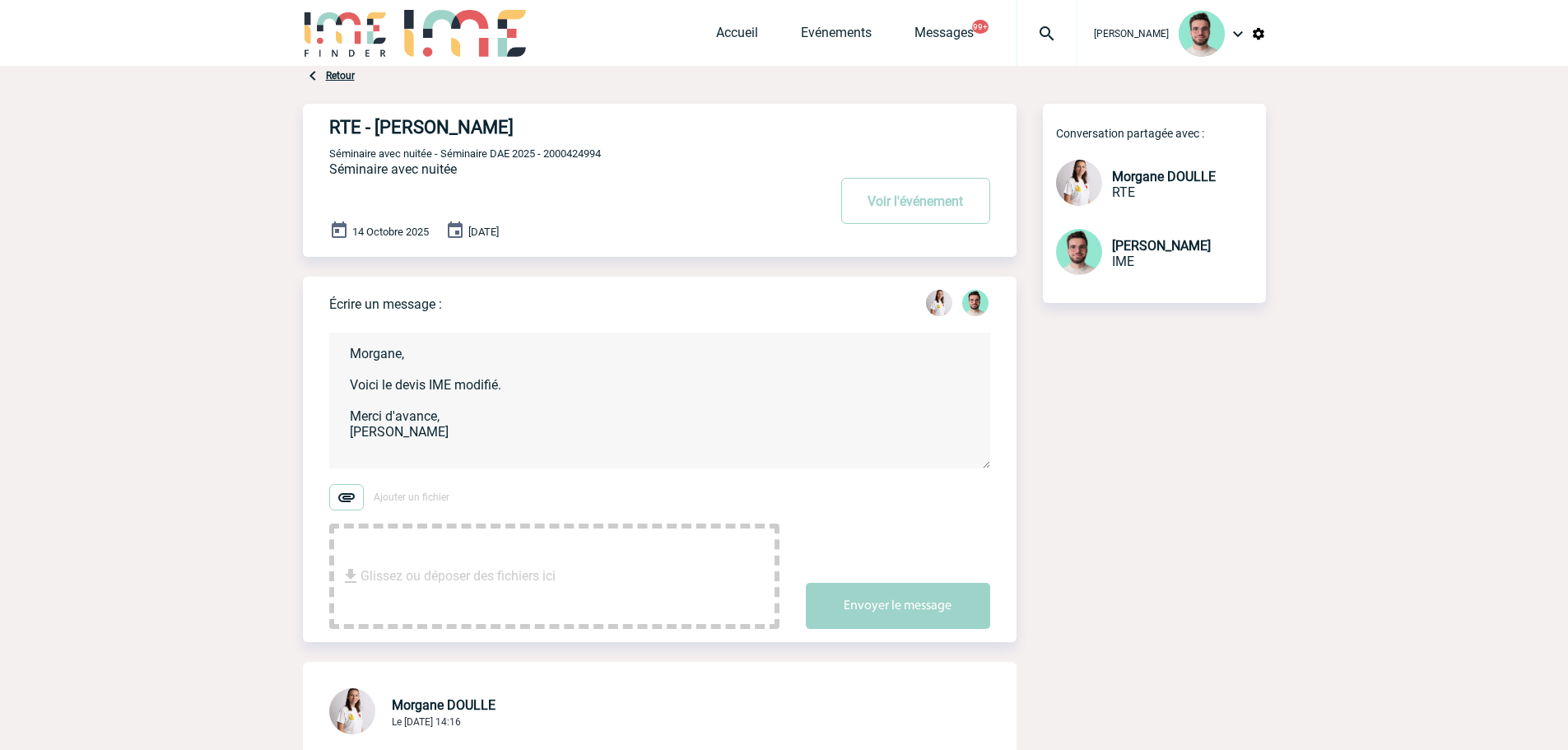
type textarea "Morgane, Voici le devis IME modifié. Merci d'avance, [PERSON_NAME]"
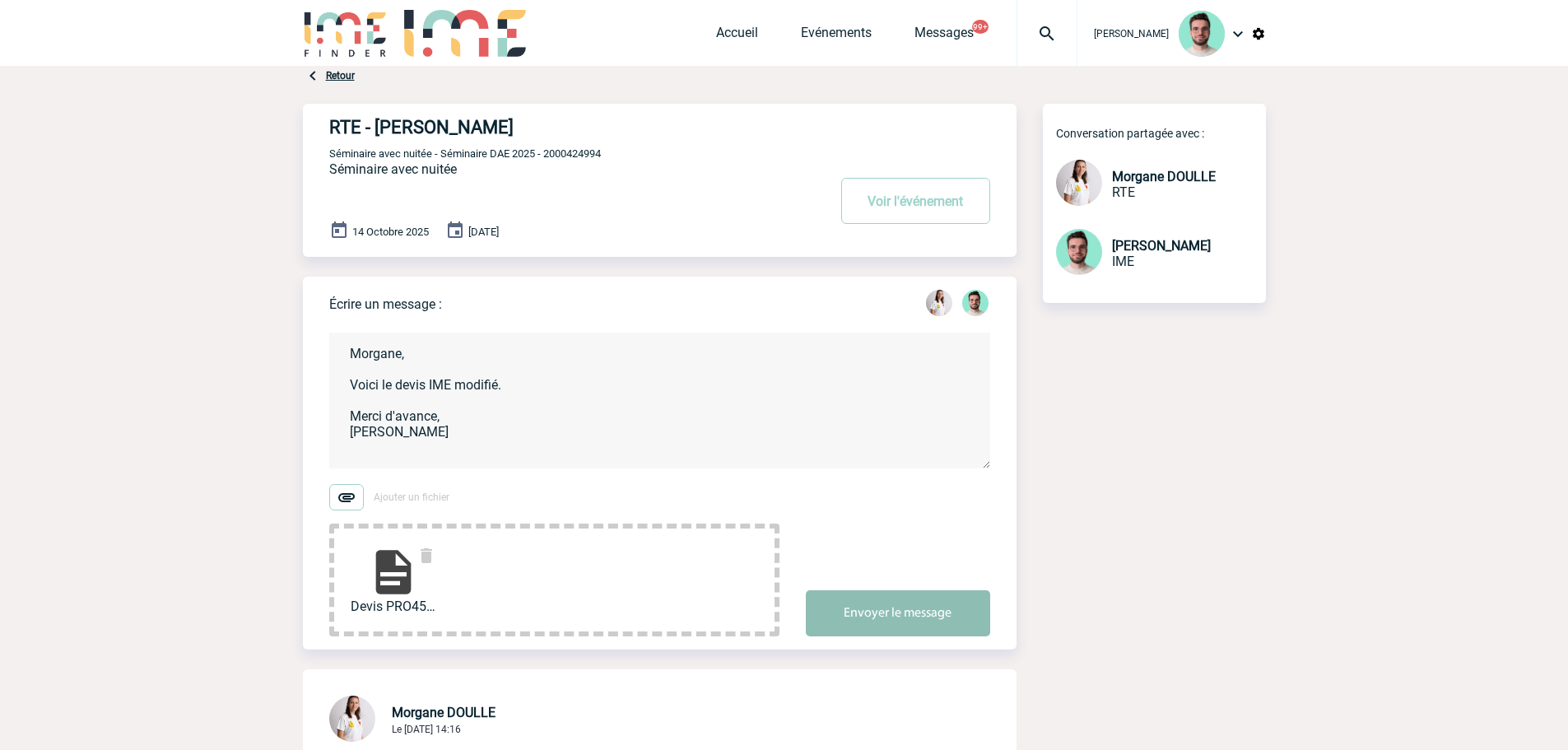
click at [975, 597] on button "Envoyer le message" at bounding box center [898, 614] width 184 height 46
